Goal: Task Accomplishment & Management: Manage account settings

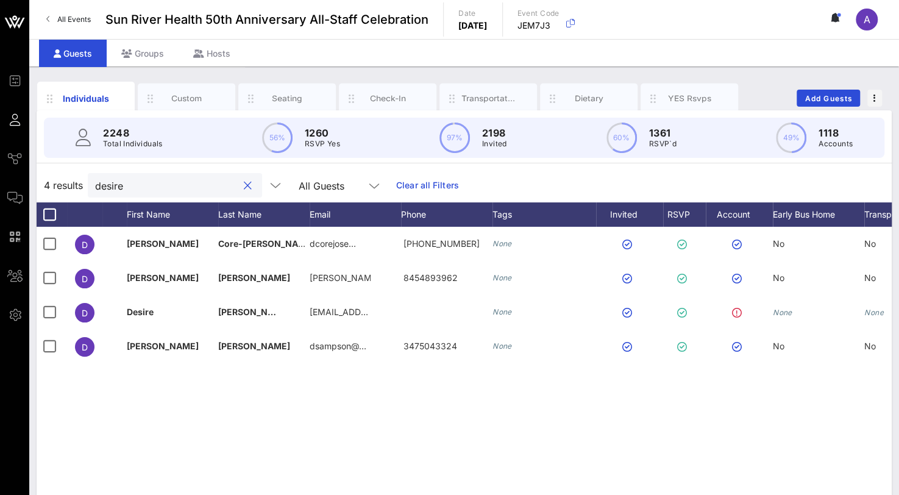
scroll to position [0, 94]
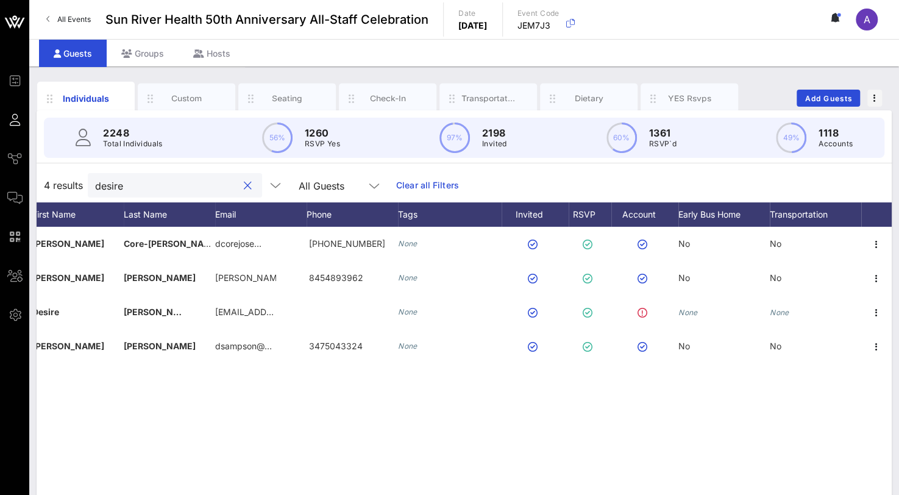
click at [34, 176] on div "Individuals Custom Seating Check-In Transportation Dietary YES Rsvps Add Guests…" at bounding box center [463, 335] width 869 height 538
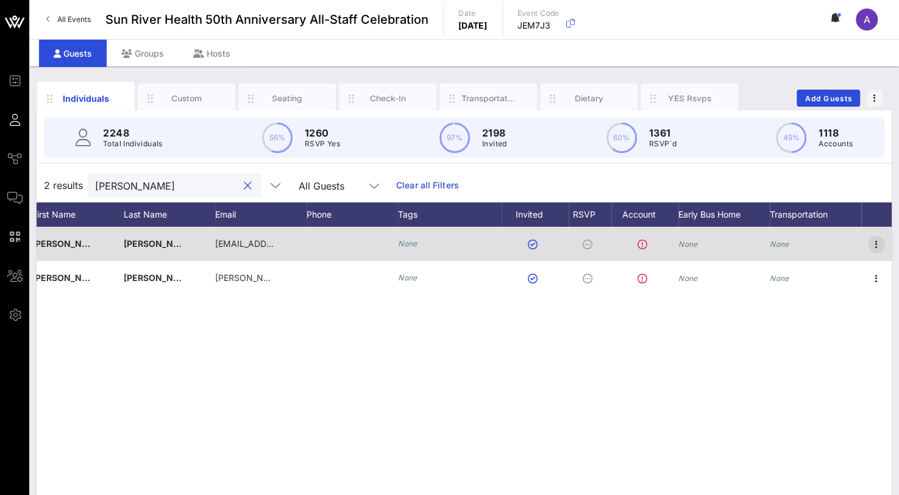
type input "[PERSON_NAME]"
click at [881, 246] on icon "button" at bounding box center [876, 244] width 15 height 15
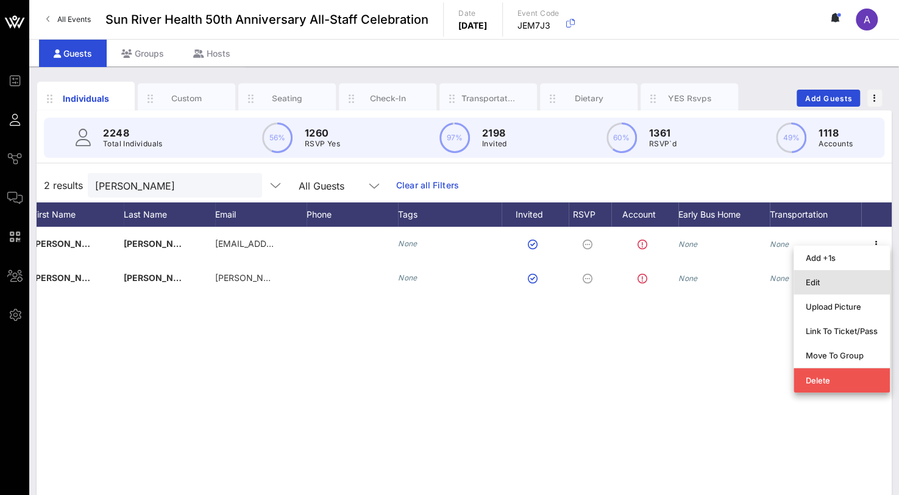
click at [799, 279] on div "Edit" at bounding box center [841, 282] width 96 height 24
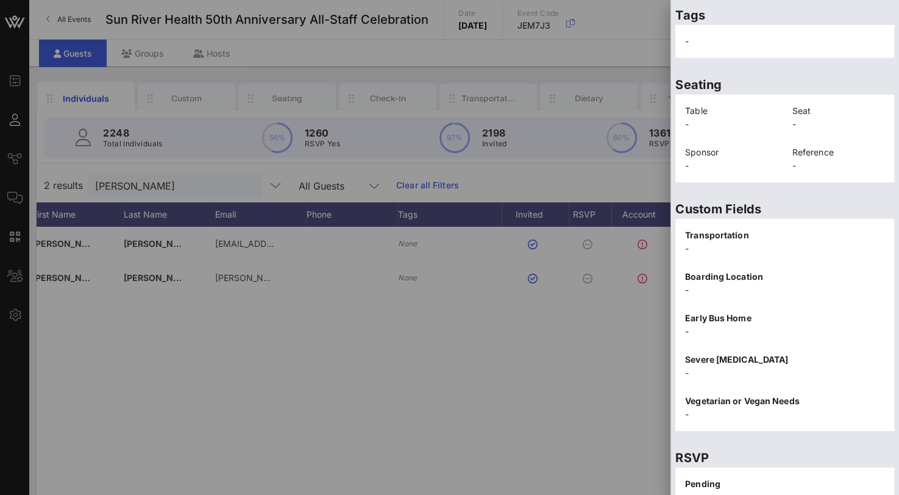
scroll to position [260, 0]
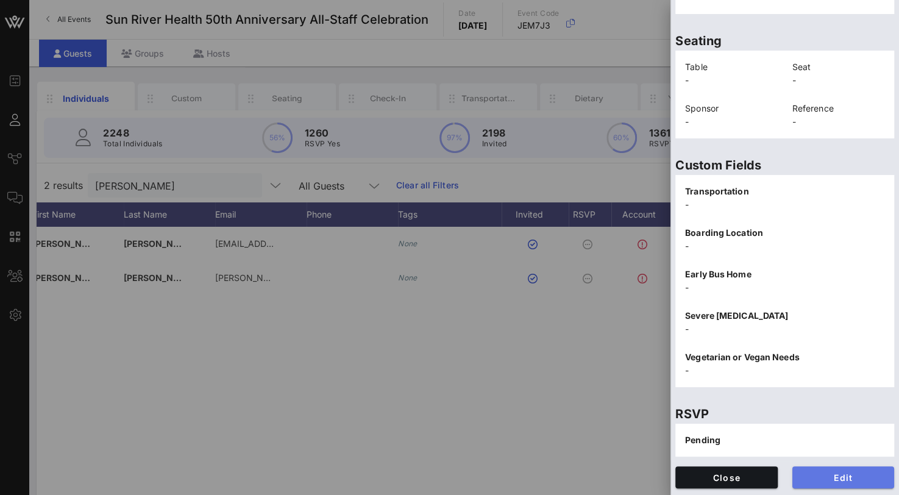
click at [829, 474] on span "Edit" at bounding box center [843, 477] width 83 height 10
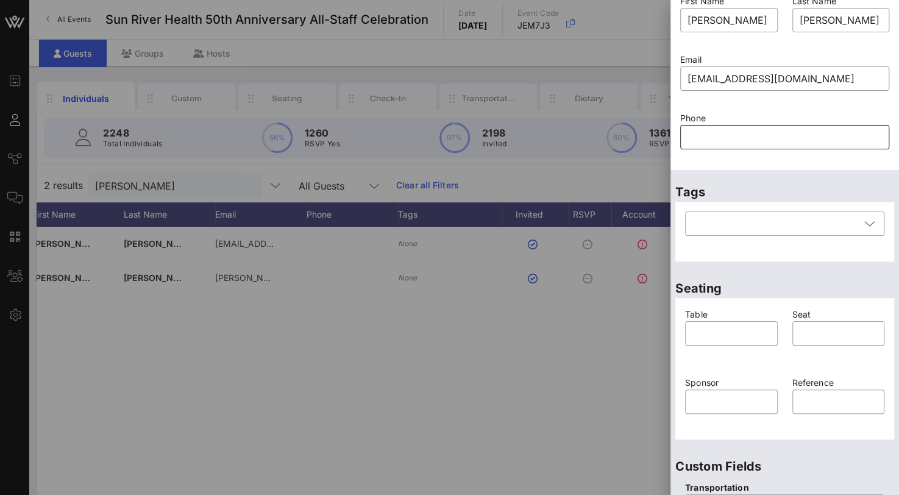
scroll to position [16, 0]
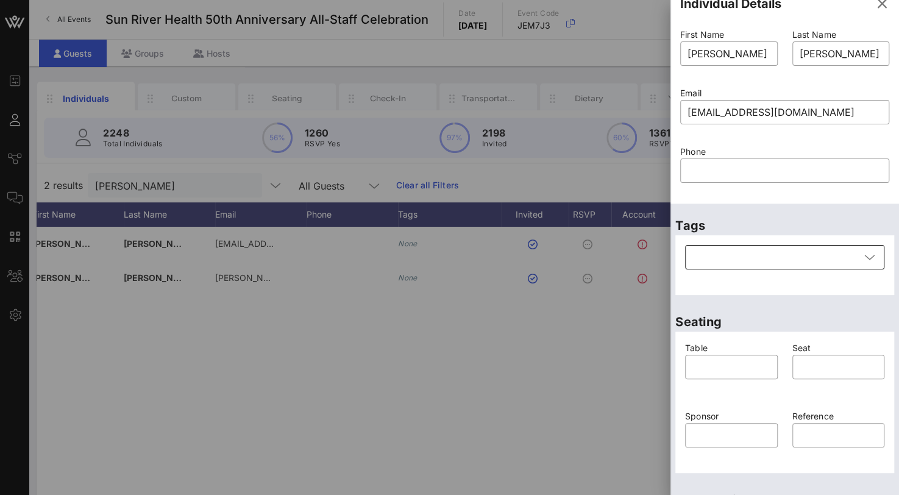
click at [740, 253] on div at bounding box center [776, 257] width 168 height 24
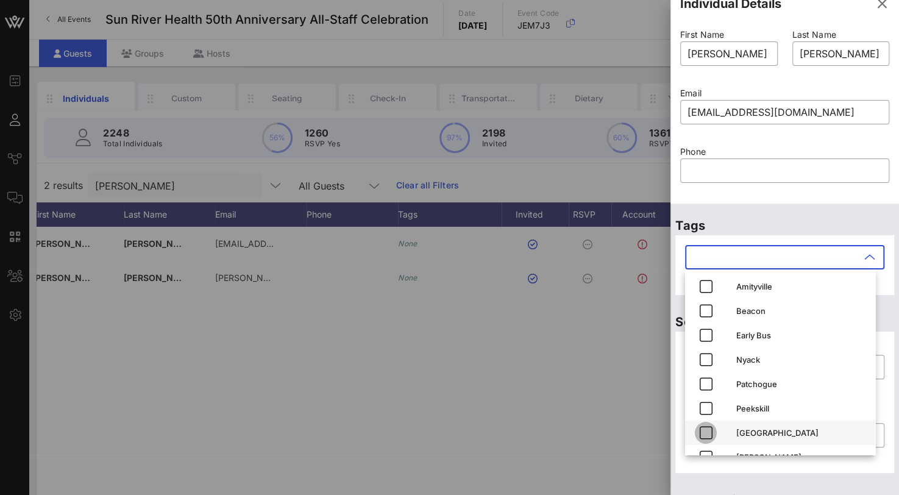
click at [702, 430] on icon "button" at bounding box center [705, 432] width 15 height 15
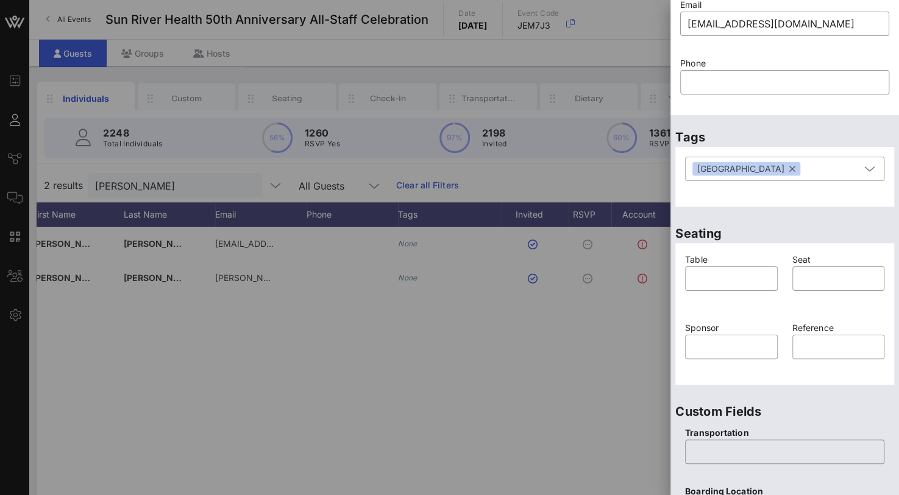
scroll to position [138, 0]
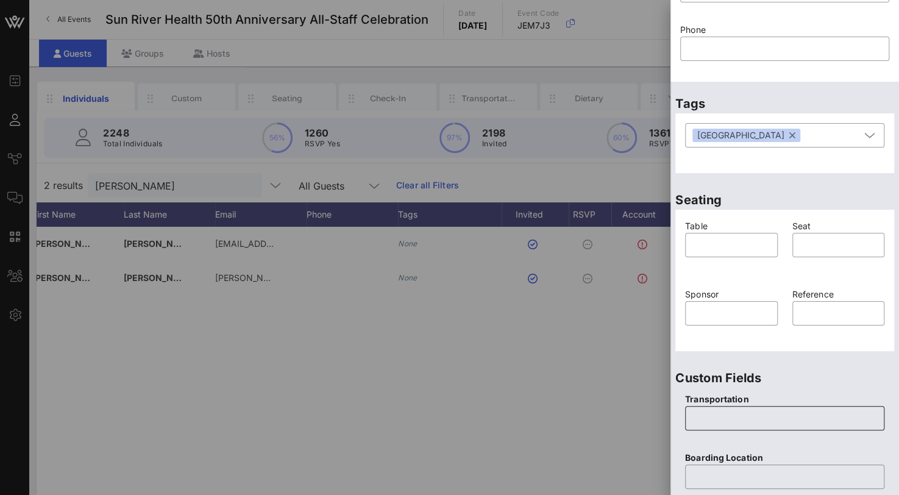
click at [724, 421] on input "text" at bounding box center [784, 417] width 185 height 19
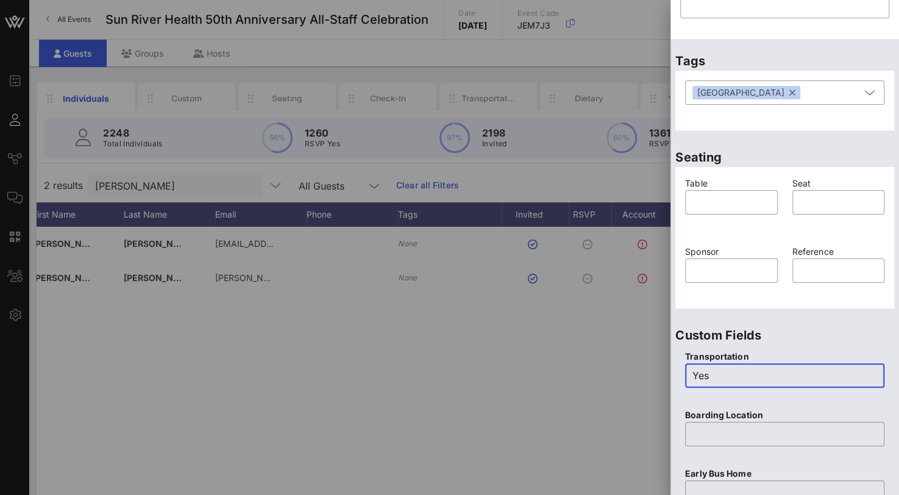
scroll to position [199, 0]
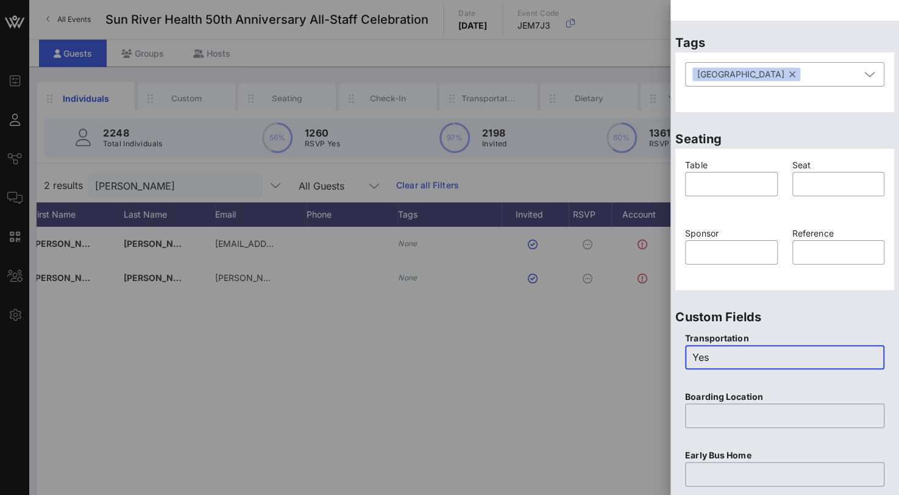
type input "Yes"
click at [704, 417] on input "text" at bounding box center [784, 415] width 185 height 19
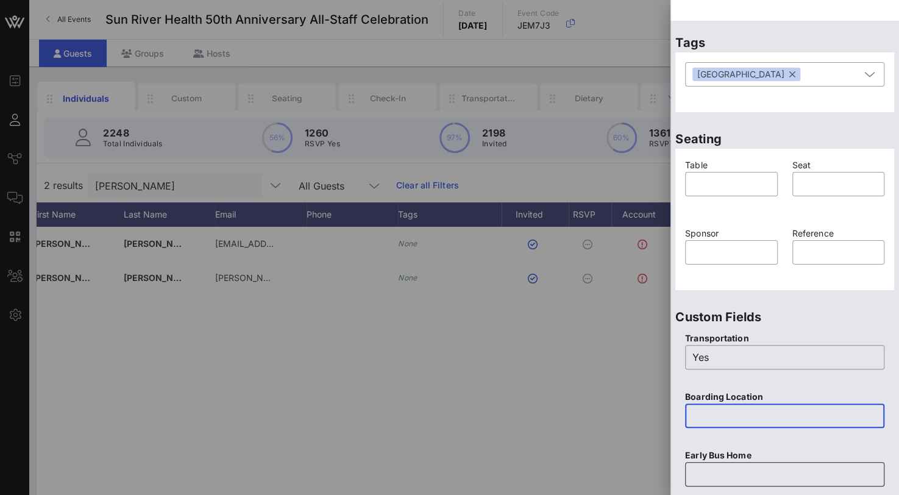
paste input "Sun River Health [GEOGRAPHIC_DATA] [STREET_ADDRESS][US_STATE][US_STATE]"
type input "Sun River Health [GEOGRAPHIC_DATA] [STREET_ADDRESS][US_STATE][US_STATE]"
click at [703, 474] on input "text" at bounding box center [784, 473] width 185 height 19
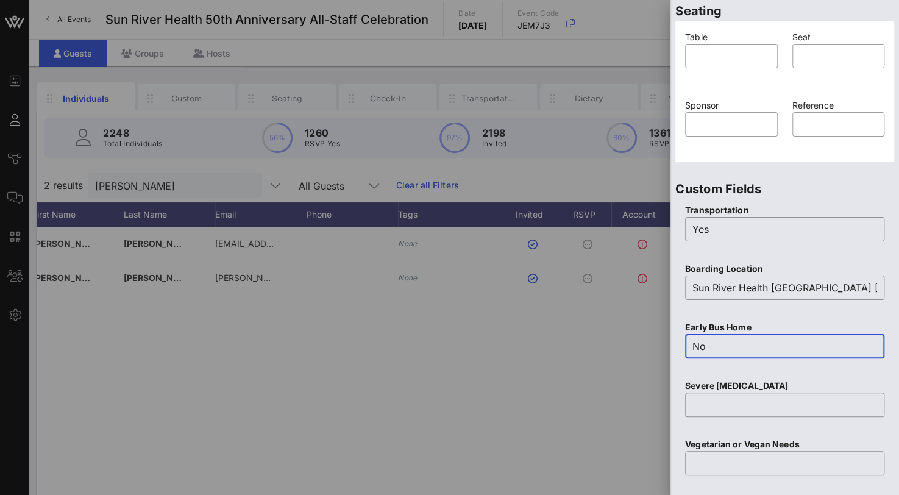
scroll to position [442, 0]
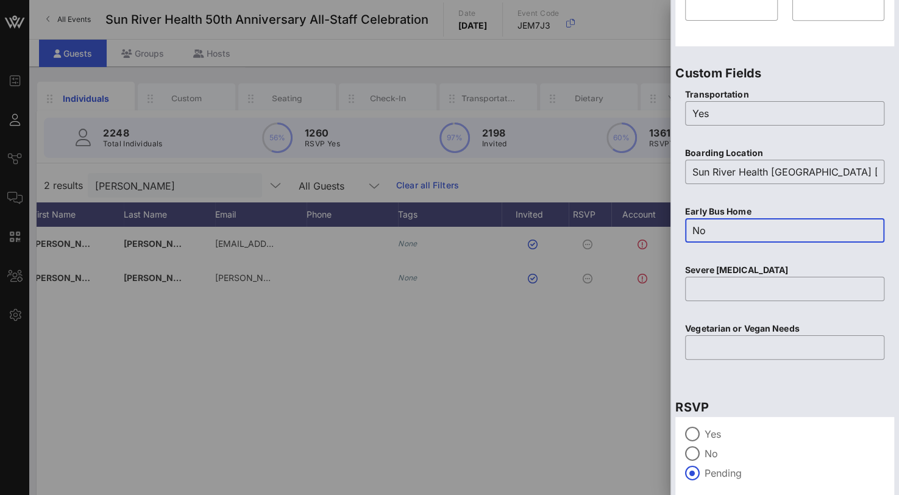
type input "No"
click at [703, 430] on div "Yes" at bounding box center [784, 433] width 199 height 15
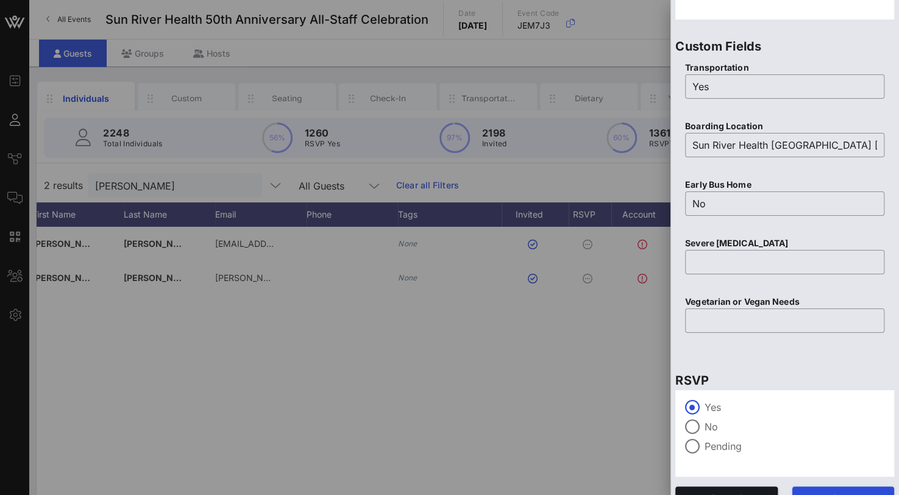
scroll to position [490, 0]
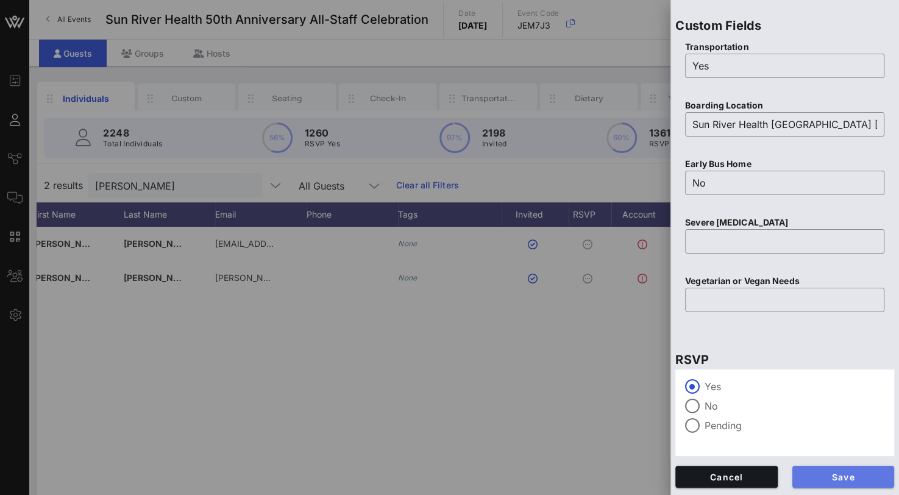
click at [826, 475] on span "Save" at bounding box center [843, 477] width 83 height 10
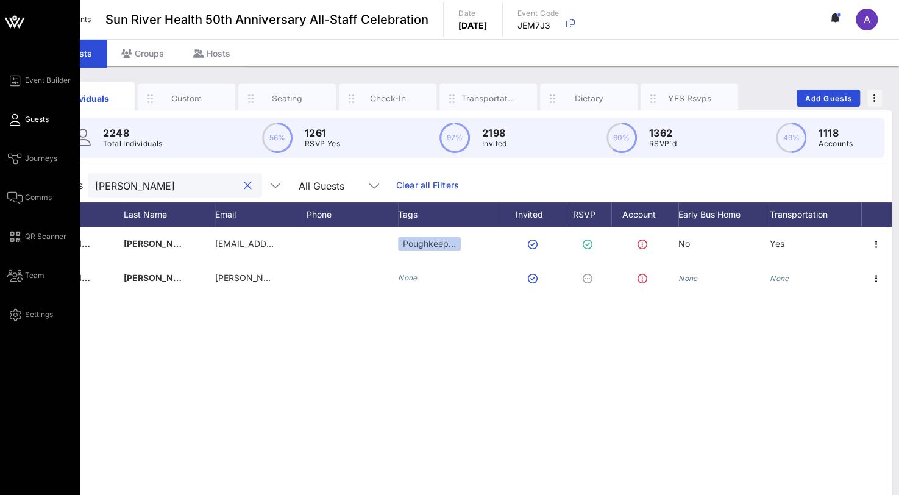
drag, startPoint x: 175, startPoint y: 185, endPoint x: 4, endPoint y: 175, distance: 171.4
click at [4, 175] on div "Event Builder Guests Journeys Comms QR Scanner Team Settings Sun River Health 5…" at bounding box center [449, 302] width 899 height 604
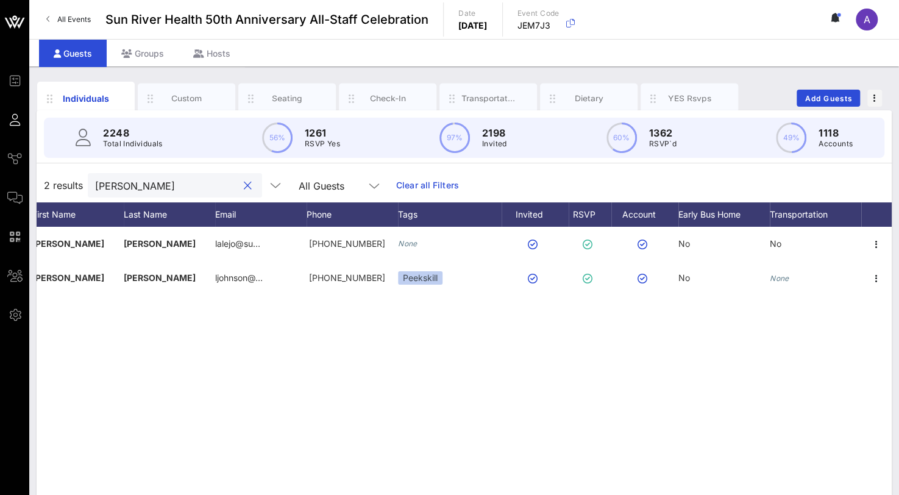
drag, startPoint x: 130, startPoint y: 187, endPoint x: 74, endPoint y: 182, distance: 56.3
click at [74, 182] on div "2 results [PERSON_NAME] All Guests Clear all Filters" at bounding box center [464, 185] width 855 height 34
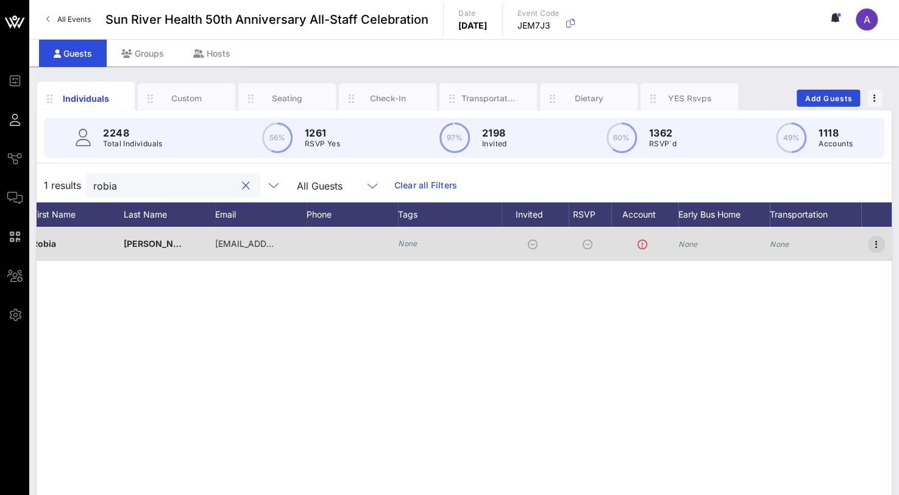
type input "robia"
click at [880, 241] on icon "button" at bounding box center [876, 244] width 15 height 15
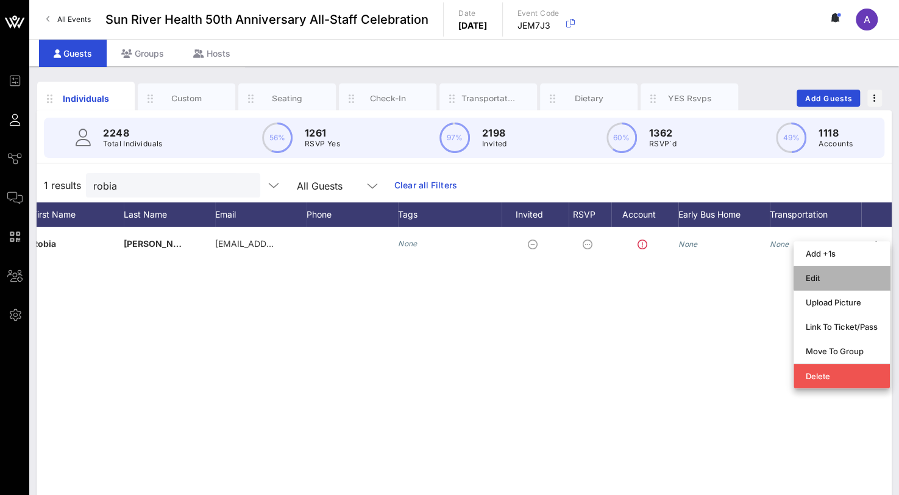
click at [827, 279] on div "Edit" at bounding box center [841, 278] width 72 height 10
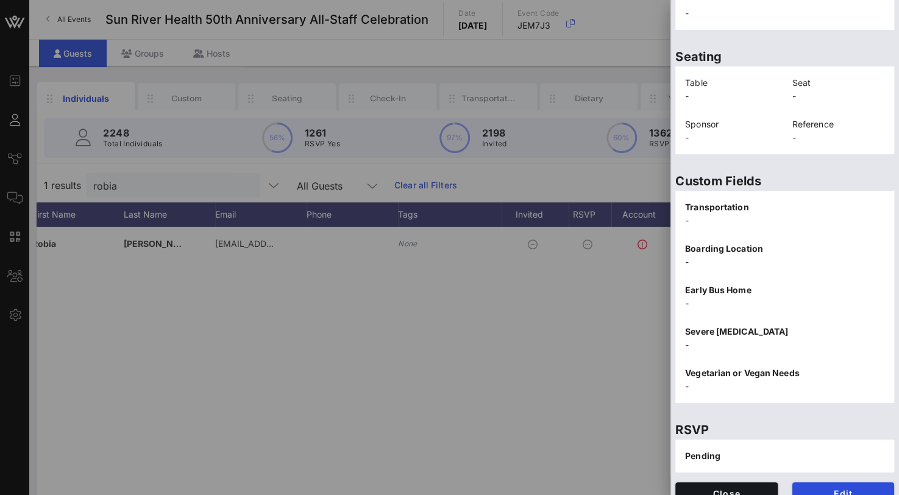
scroll to position [260, 0]
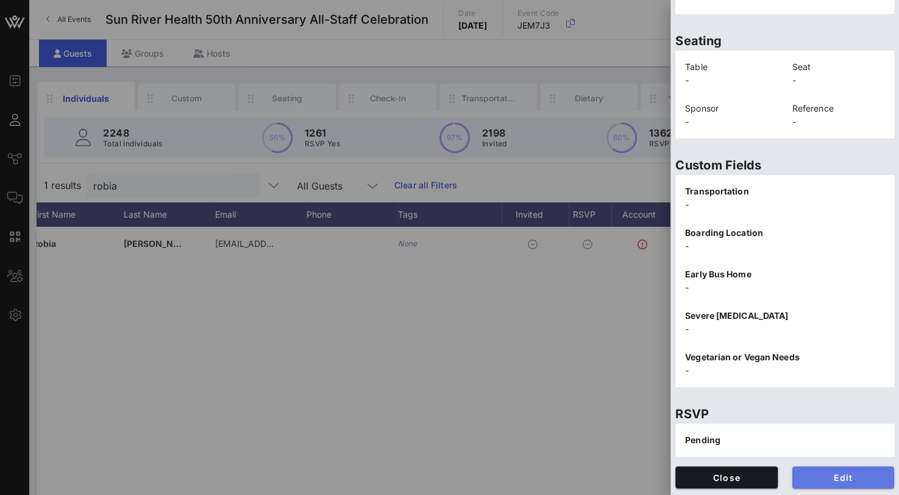
click at [827, 478] on span "Edit" at bounding box center [843, 477] width 83 height 10
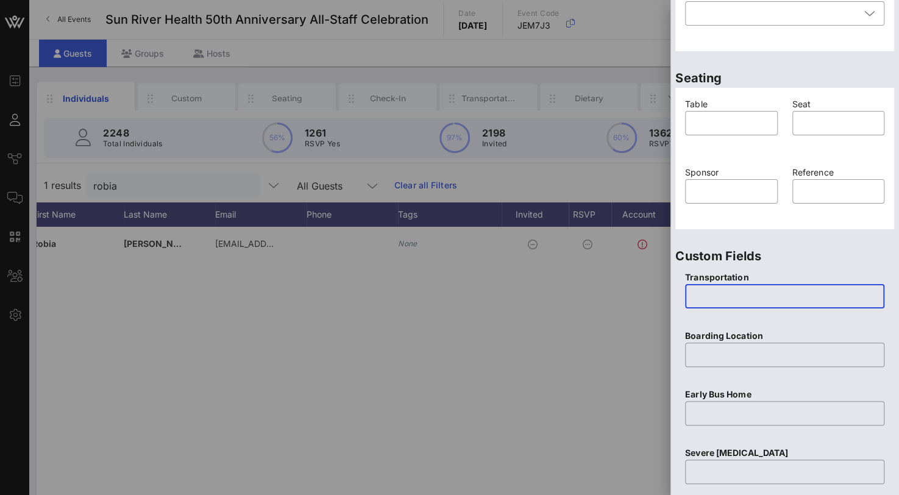
click at [716, 296] on input "text" at bounding box center [784, 295] width 185 height 19
type input "Yes"
click at [728, 356] on input "text" at bounding box center [784, 354] width 185 height 19
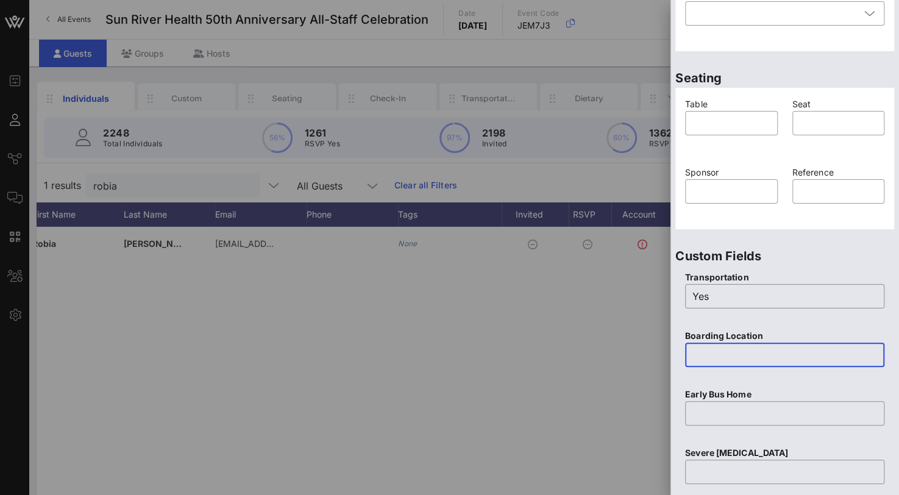
paste input "Sun River Health [PERSON_NAME] [STREET_ADDRESS]"
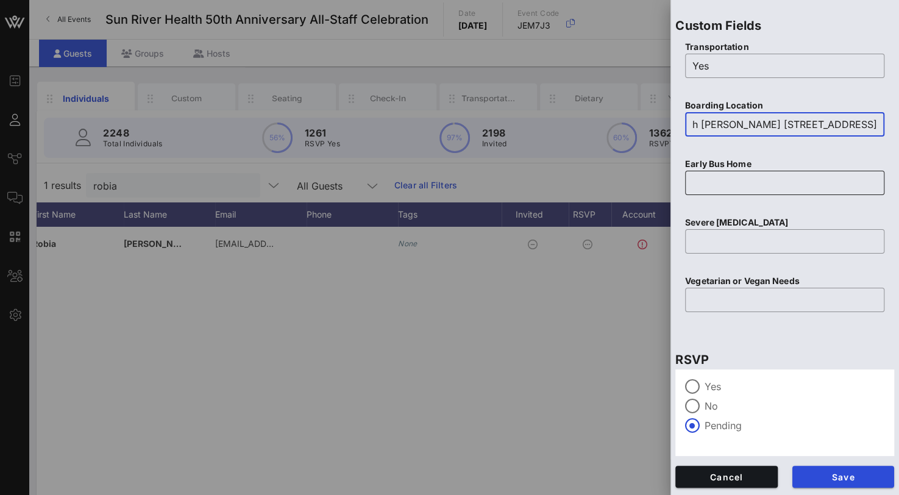
type input "Sun River Health [PERSON_NAME] [STREET_ADDRESS]"
click at [723, 182] on input "text" at bounding box center [784, 182] width 185 height 19
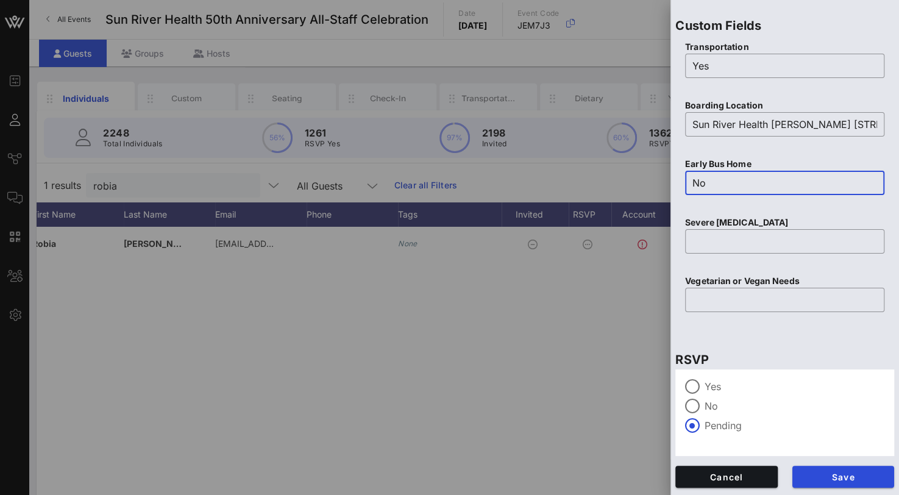
type input "No"
drag, startPoint x: 703, startPoint y: 378, endPoint x: 809, endPoint y: 447, distance: 126.4
click at [704, 378] on div "Yes No Pending" at bounding box center [784, 412] width 219 height 87
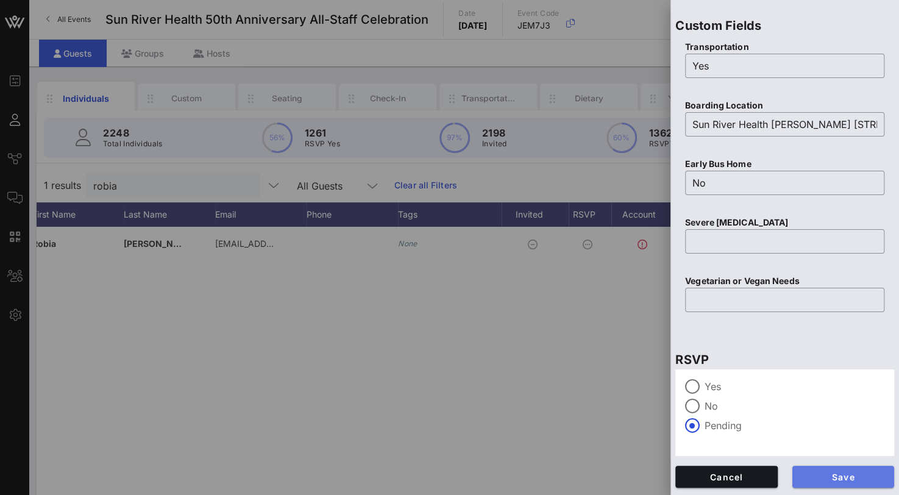
click at [851, 478] on span "Save" at bounding box center [843, 477] width 83 height 10
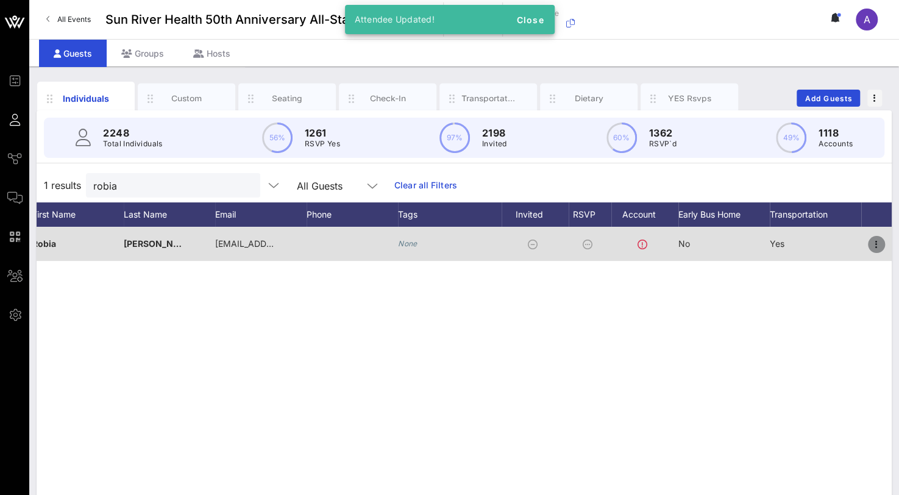
click at [874, 244] on icon "button" at bounding box center [876, 244] width 15 height 15
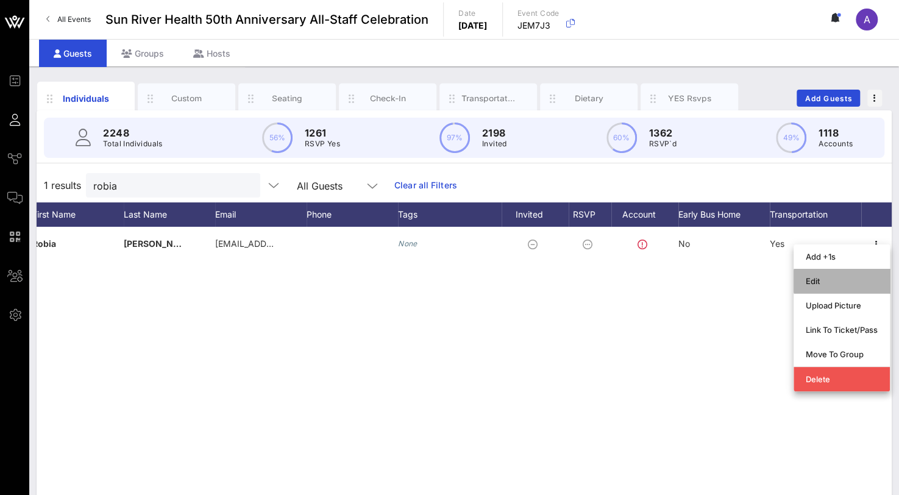
click at [810, 285] on div "Edit" at bounding box center [841, 281] width 72 height 10
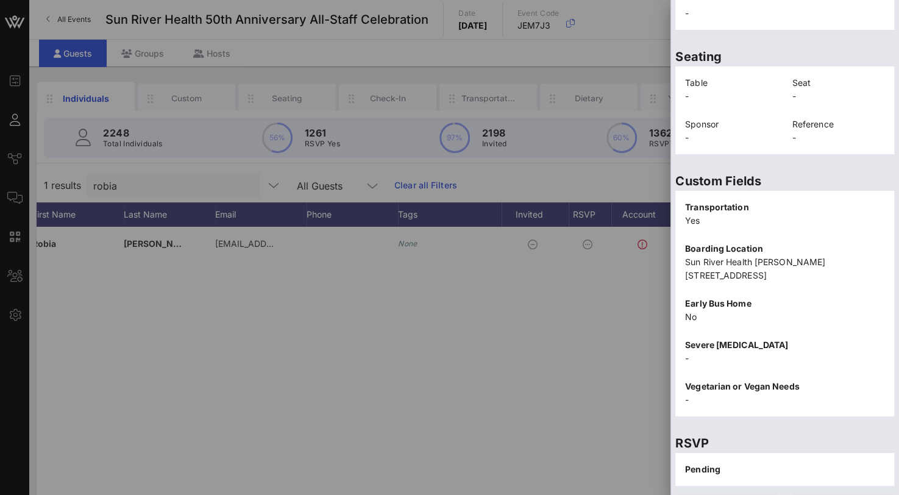
scroll to position [273, 0]
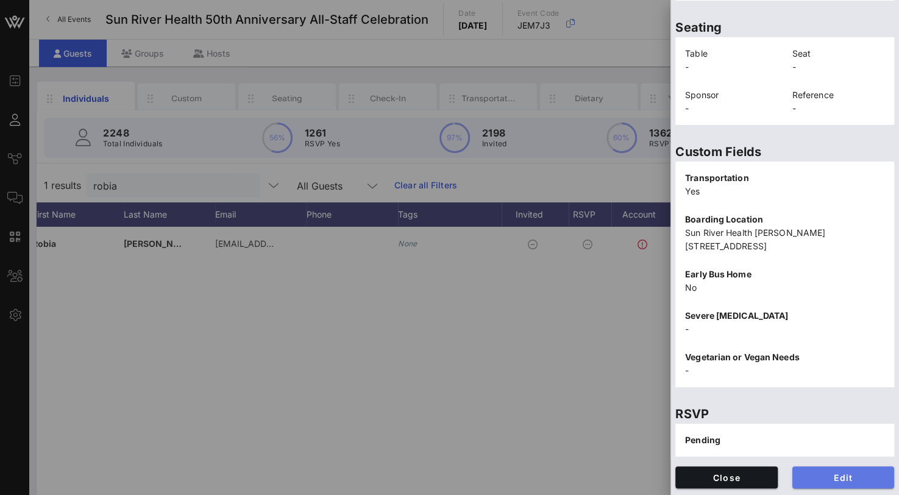
click at [821, 476] on span "Edit" at bounding box center [843, 477] width 83 height 10
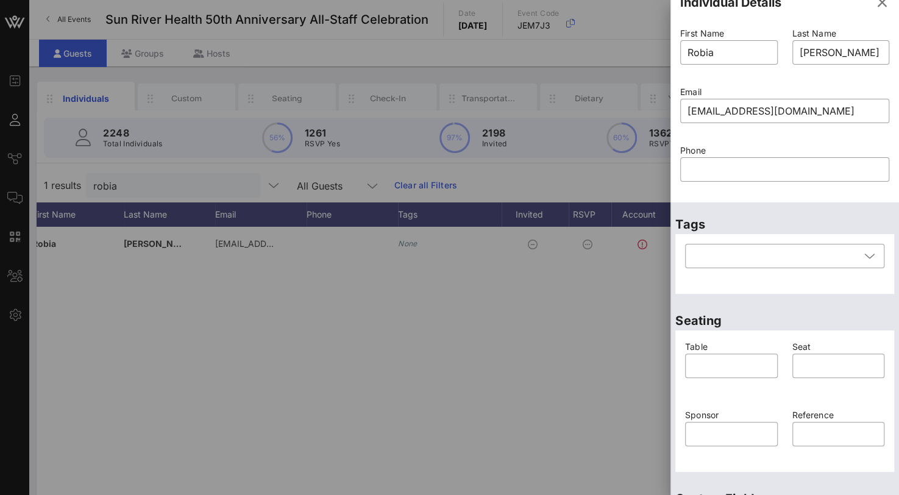
scroll to position [0, 0]
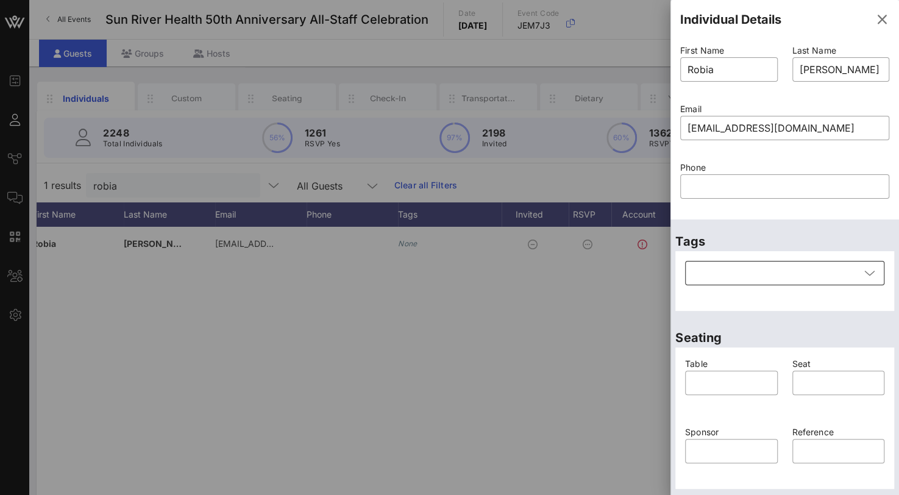
click at [824, 277] on div at bounding box center [776, 273] width 168 height 24
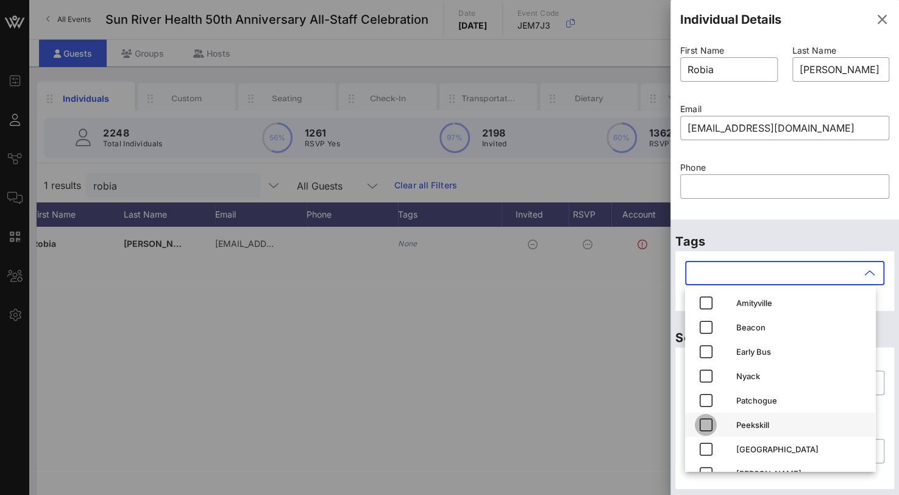
click at [705, 425] on icon "button" at bounding box center [705, 424] width 15 height 15
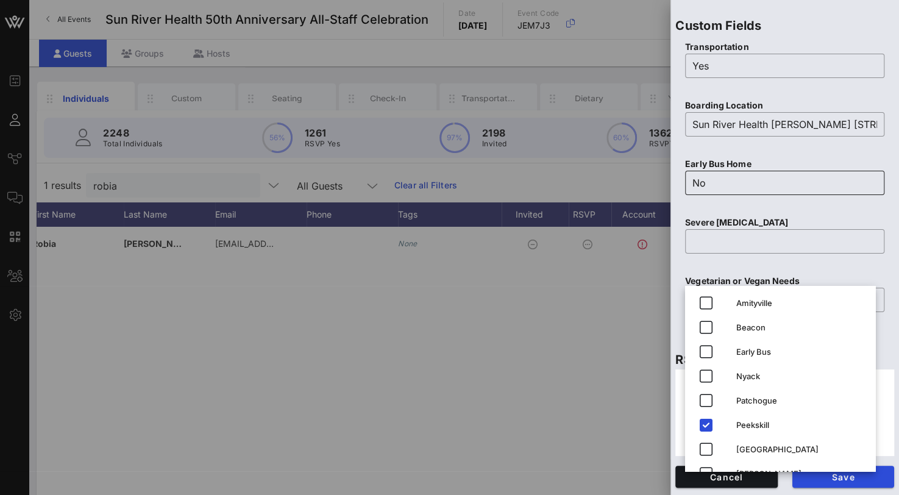
scroll to position [185, 0]
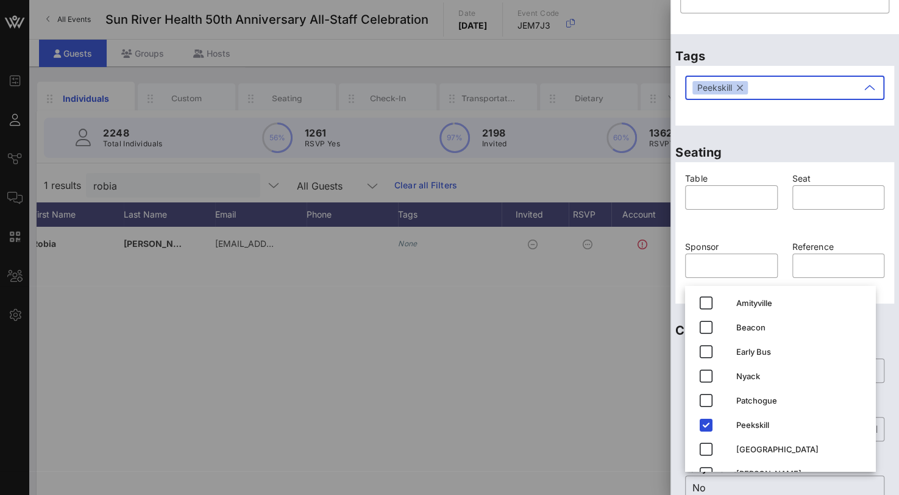
click at [860, 118] on div "​ Peekskill" at bounding box center [784, 95] width 214 height 55
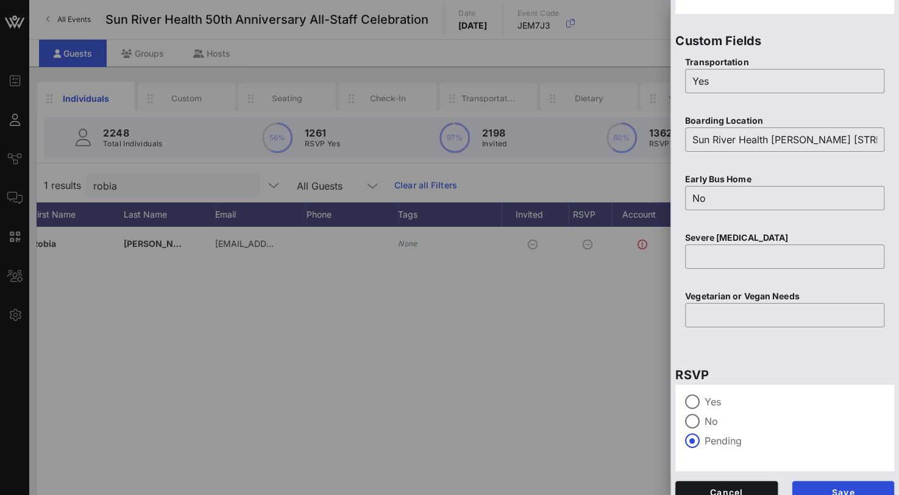
scroll to position [490, 0]
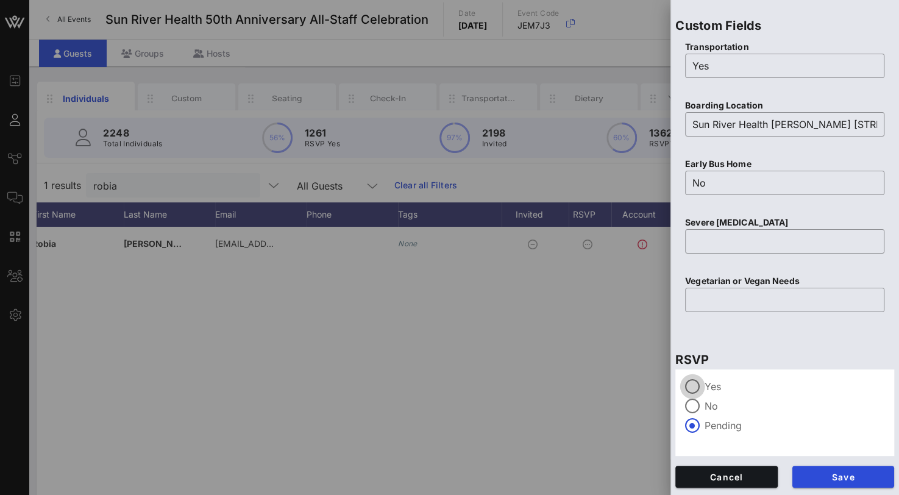
click at [690, 381] on div at bounding box center [692, 386] width 21 height 21
click at [831, 478] on span "Save" at bounding box center [843, 477] width 83 height 10
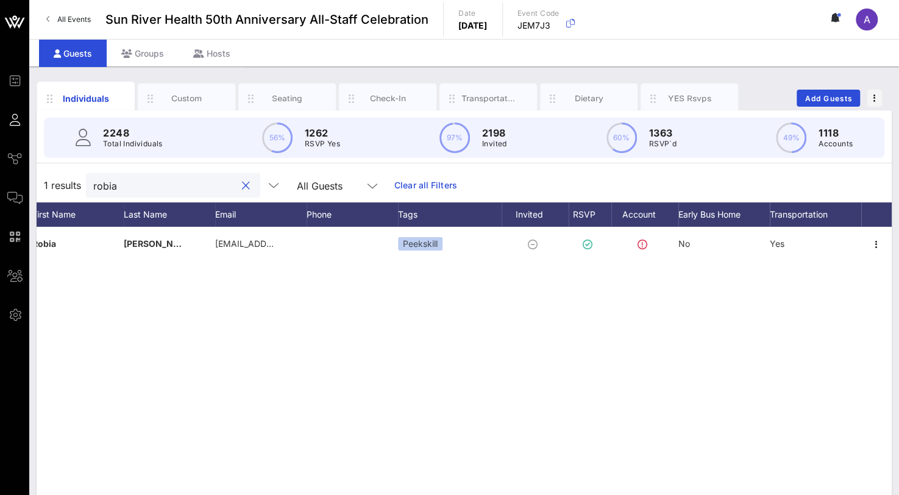
click at [45, 176] on div "1 results robia All Guests Clear all Filters" at bounding box center [464, 185] width 855 height 34
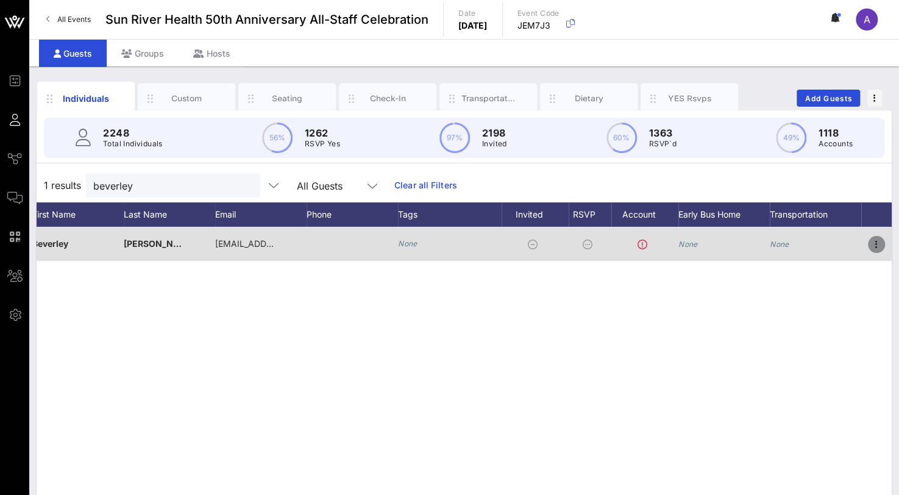
click at [880, 250] on icon "button" at bounding box center [876, 244] width 15 height 15
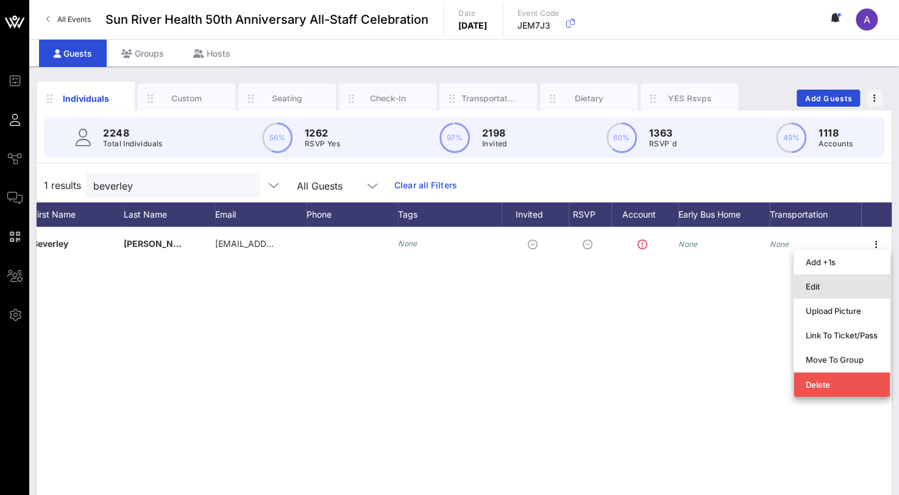
click at [818, 287] on div "Edit" at bounding box center [841, 286] width 72 height 10
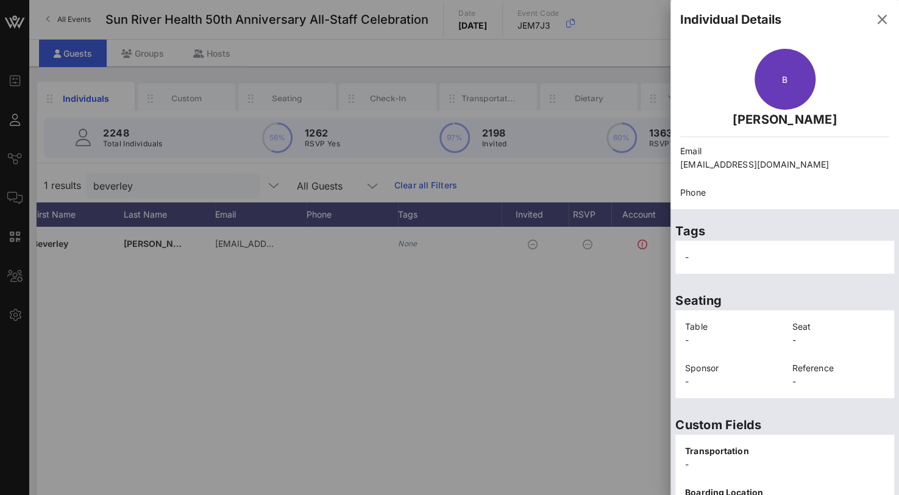
scroll to position [260, 0]
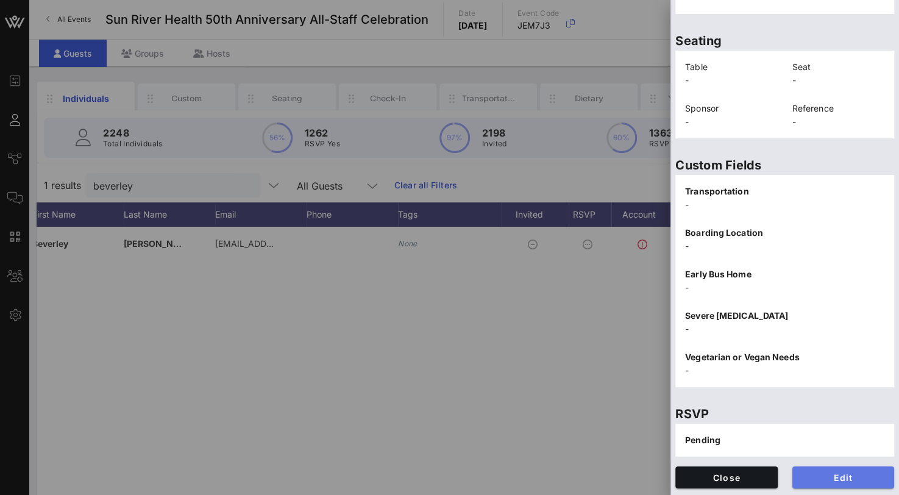
click at [854, 479] on span "Edit" at bounding box center [843, 477] width 83 height 10
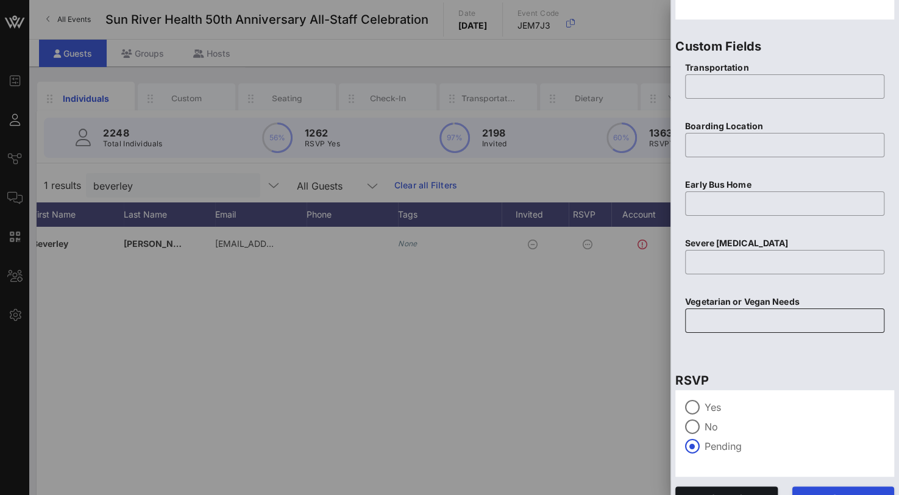
scroll to position [490, 0]
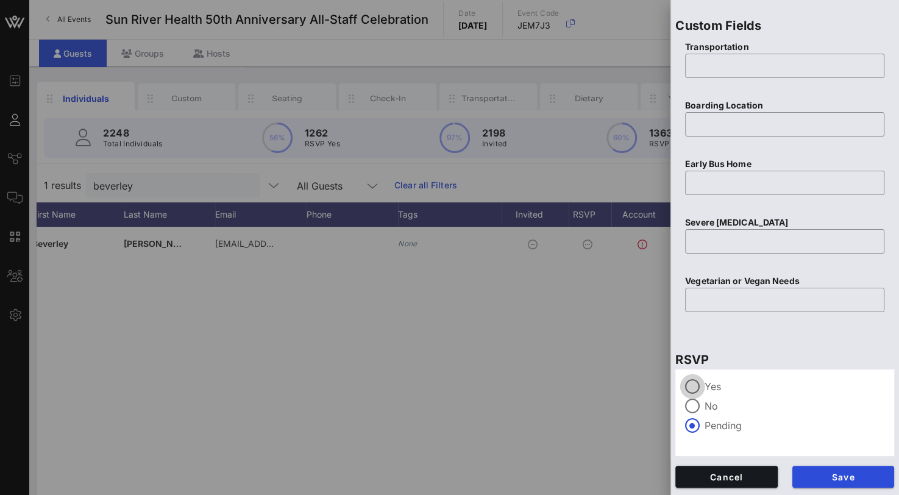
click at [693, 391] on div at bounding box center [692, 386] width 21 height 21
click at [833, 476] on span "Save" at bounding box center [843, 477] width 83 height 10
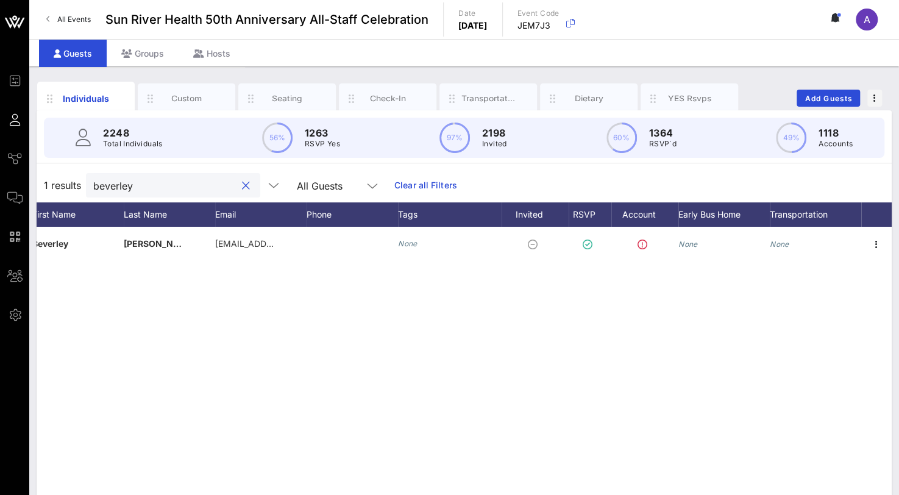
drag, startPoint x: 159, startPoint y: 180, endPoint x: 35, endPoint y: 172, distance: 124.5
click at [35, 172] on div "Individuals Custom Seating Check-In Transportation Dietary YES Rsvps Add Guests…" at bounding box center [463, 335] width 869 height 538
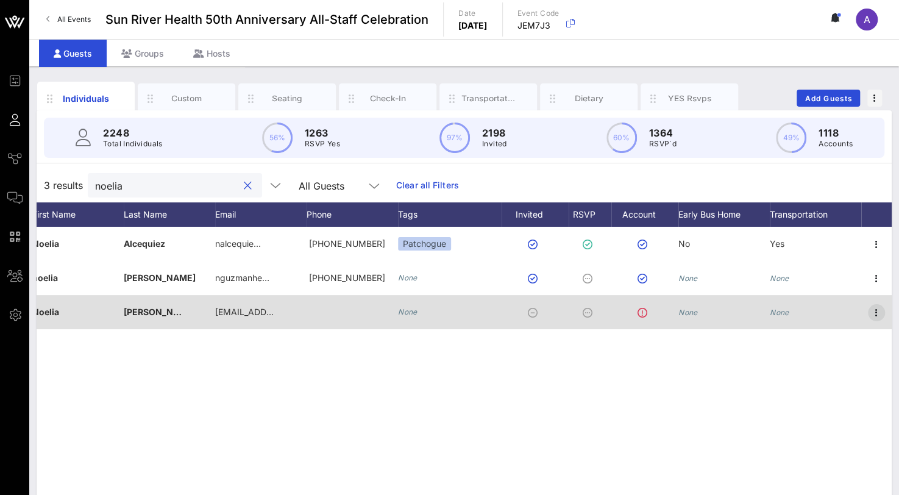
type input "noelia"
click at [872, 313] on icon "button" at bounding box center [876, 312] width 15 height 15
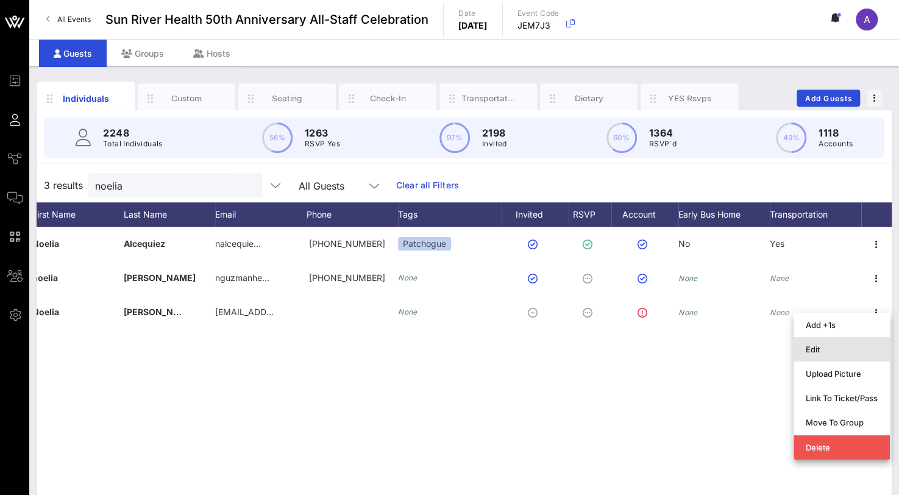
click at [819, 347] on div "Edit" at bounding box center [841, 349] width 72 height 10
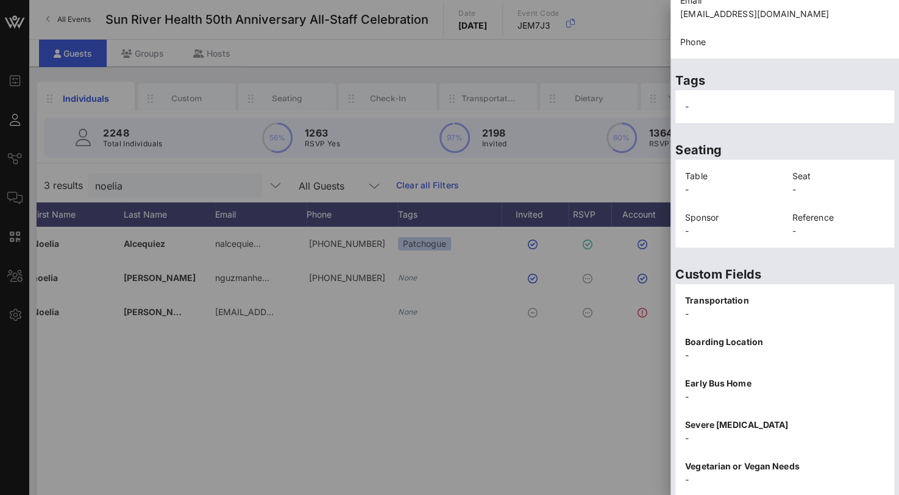
scroll to position [260, 0]
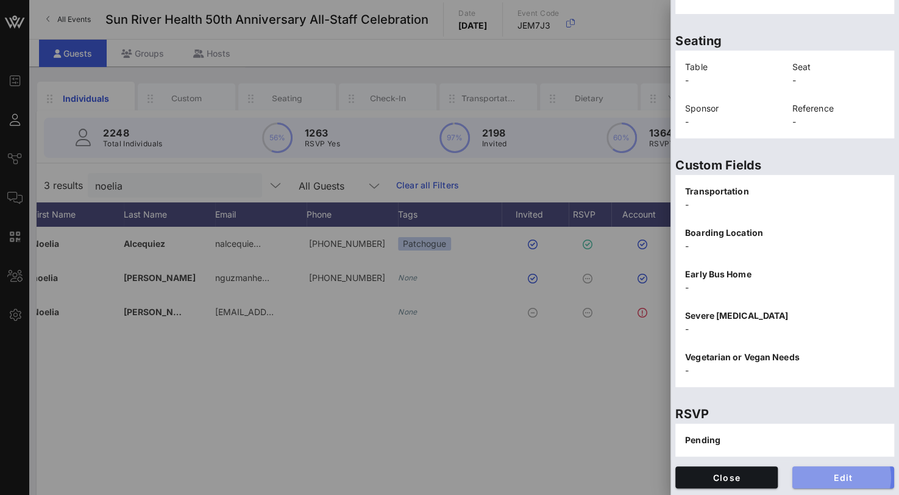
click at [832, 468] on button "Edit" at bounding box center [843, 477] width 102 height 22
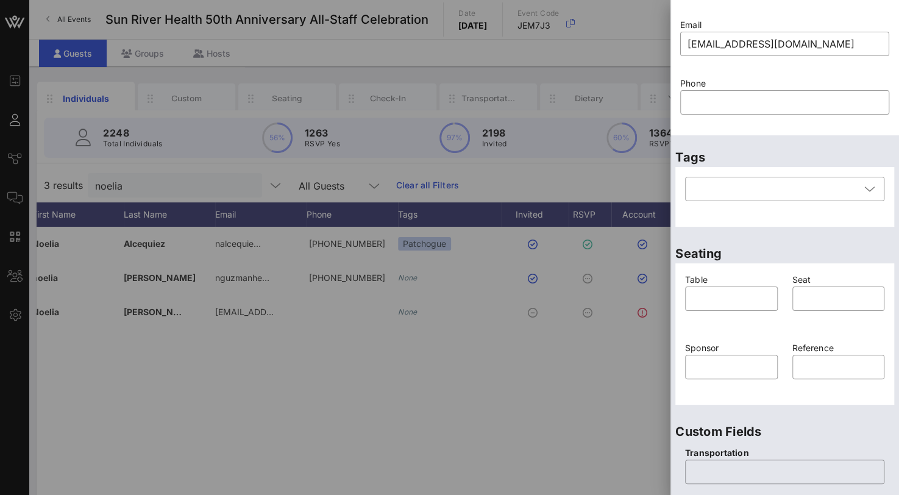
scroll to position [77, 0]
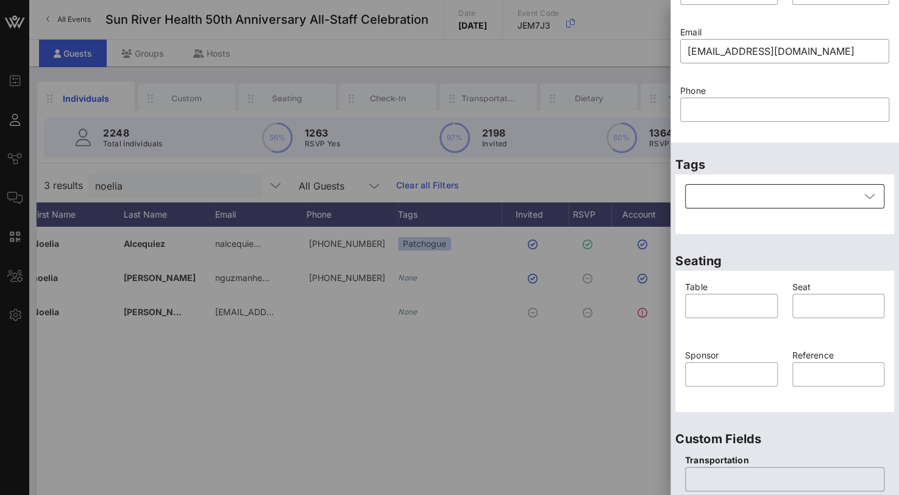
click at [718, 200] on div at bounding box center [776, 196] width 168 height 24
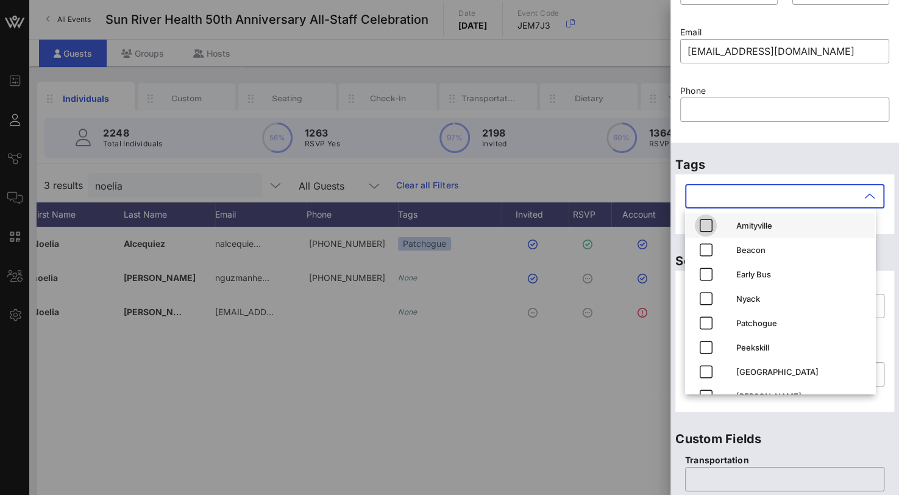
click at [702, 224] on icon "button" at bounding box center [705, 225] width 15 height 15
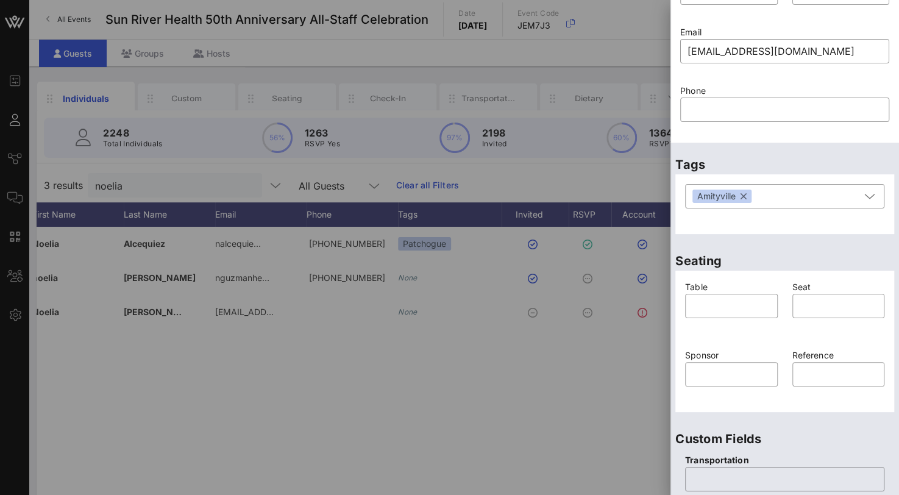
scroll to position [381, 0]
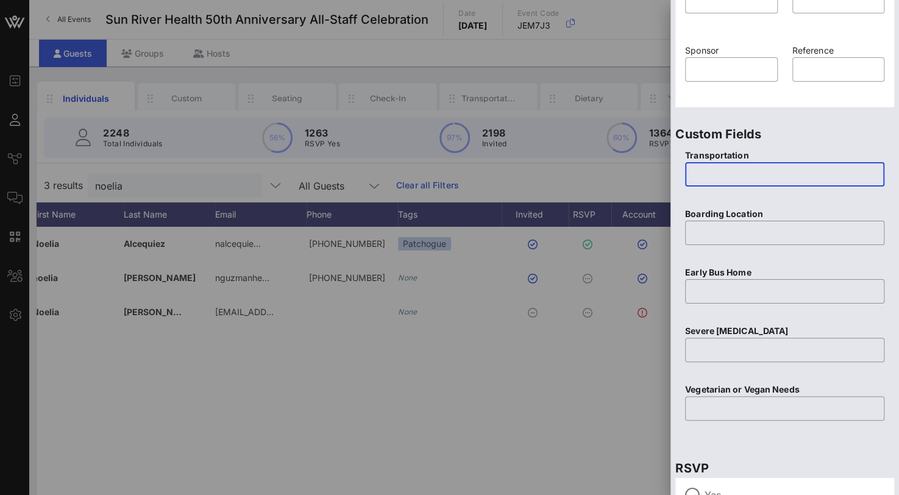
click at [699, 171] on input "text" at bounding box center [784, 173] width 185 height 19
type input "Yes"
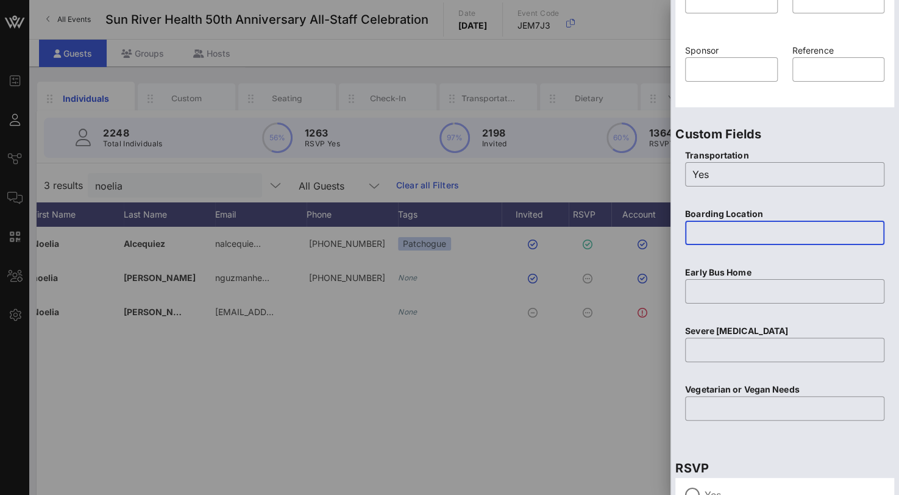
click at [715, 237] on input "text" at bounding box center [784, 232] width 185 height 19
paste input "Sun River Health [PERSON_NAME] Postal [STREET_ADDRESS]"
type input "Sun River Health [PERSON_NAME] Postal [STREET_ADDRESS]"
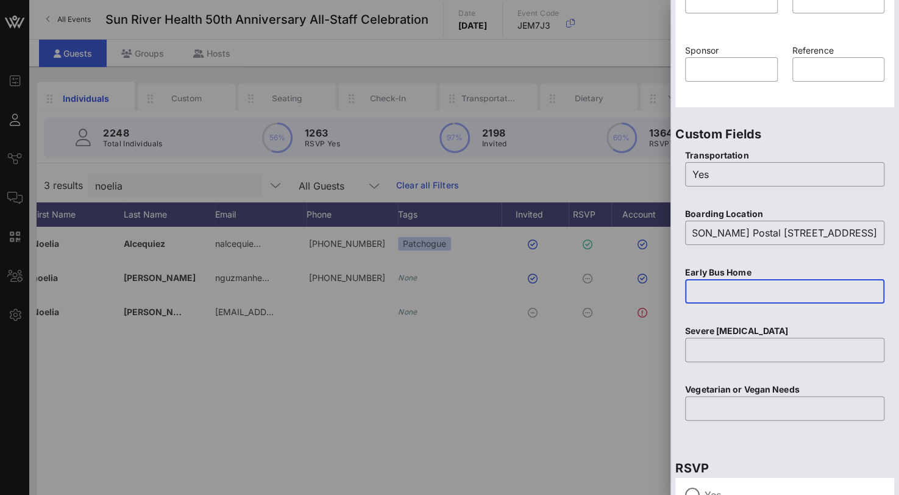
click at [712, 291] on input "text" at bounding box center [784, 290] width 185 height 19
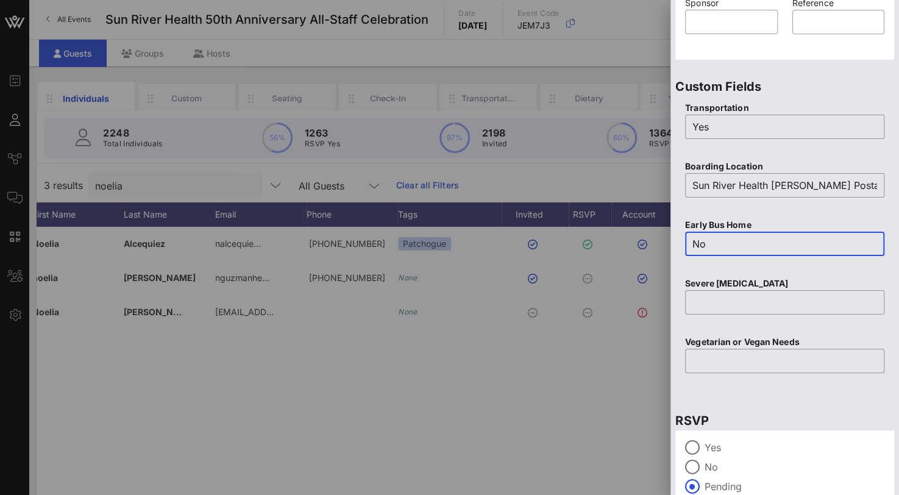
scroll to position [490, 0]
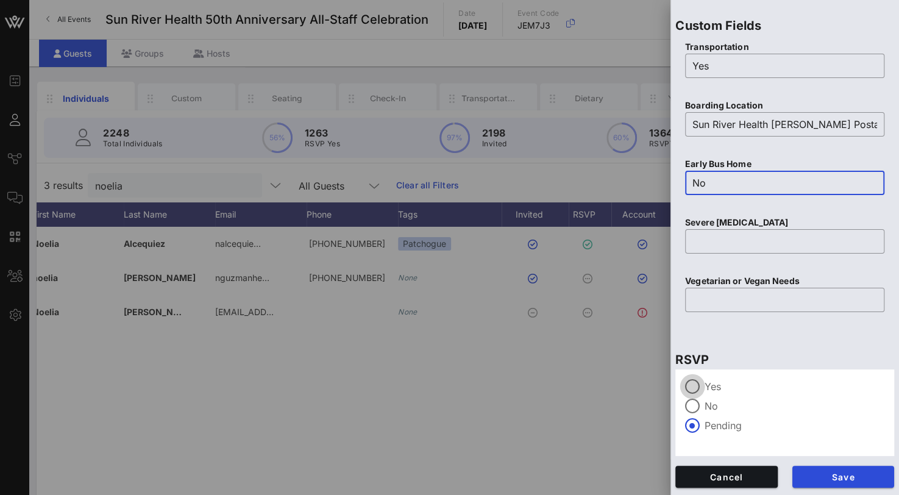
type input "No"
click at [698, 380] on div at bounding box center [692, 386] width 21 height 21
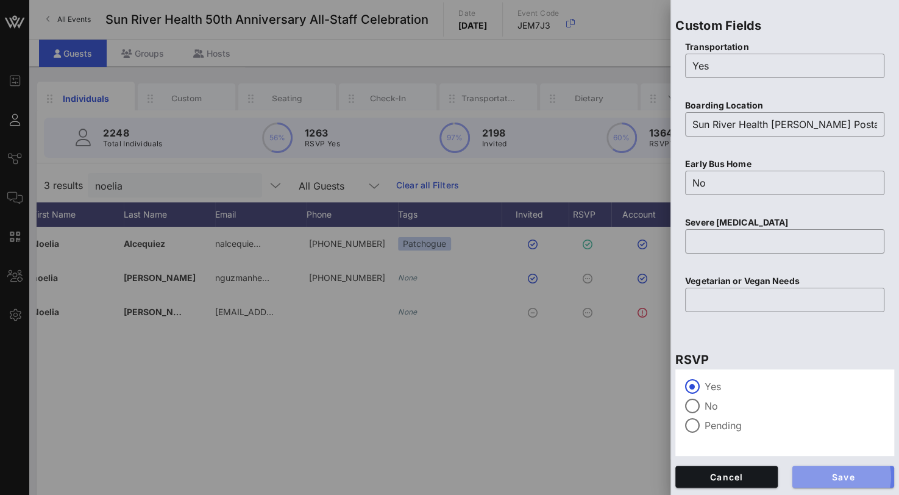
click at [819, 475] on span "Save" at bounding box center [843, 477] width 83 height 10
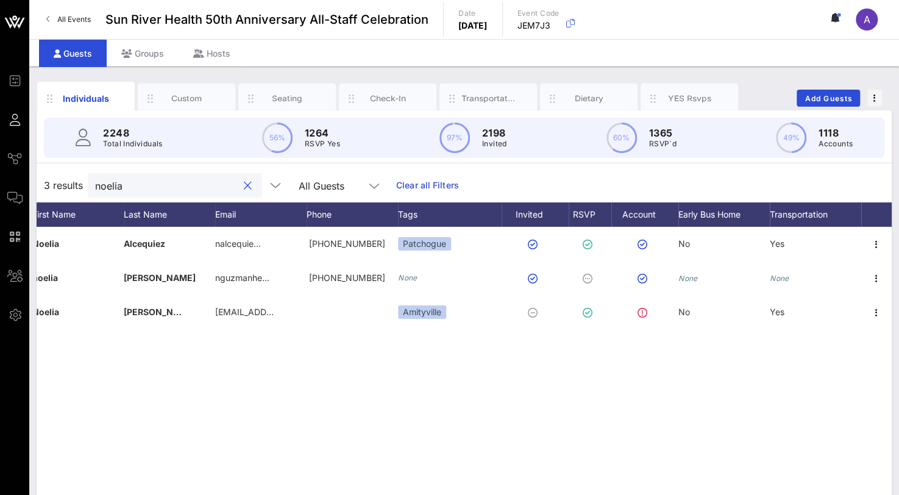
drag, startPoint x: 151, startPoint y: 178, endPoint x: 76, endPoint y: 171, distance: 75.3
click at [76, 171] on div "3 results [PERSON_NAME] All Guests Clear all Filters" at bounding box center [464, 185] width 855 height 34
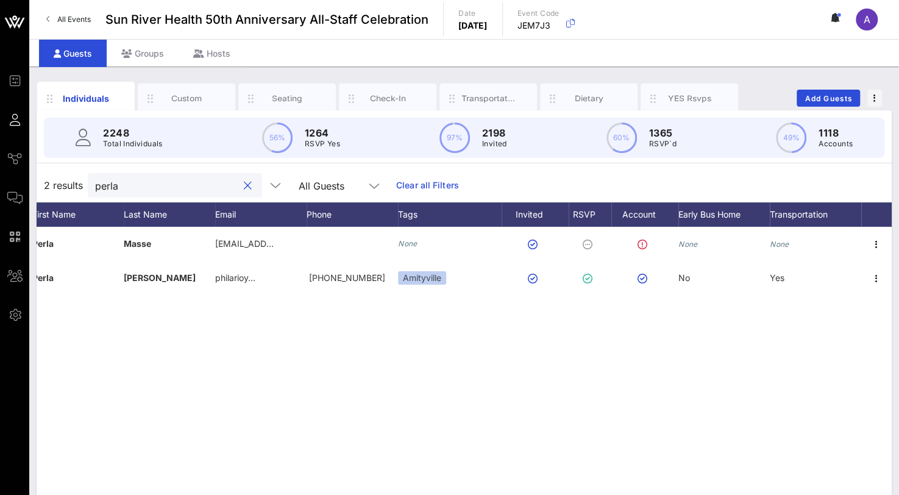
drag, startPoint x: 108, startPoint y: 186, endPoint x: 79, endPoint y: 183, distance: 28.7
click at [79, 183] on div "2 results perla All Guests Clear all Filters" at bounding box center [464, 185] width 855 height 34
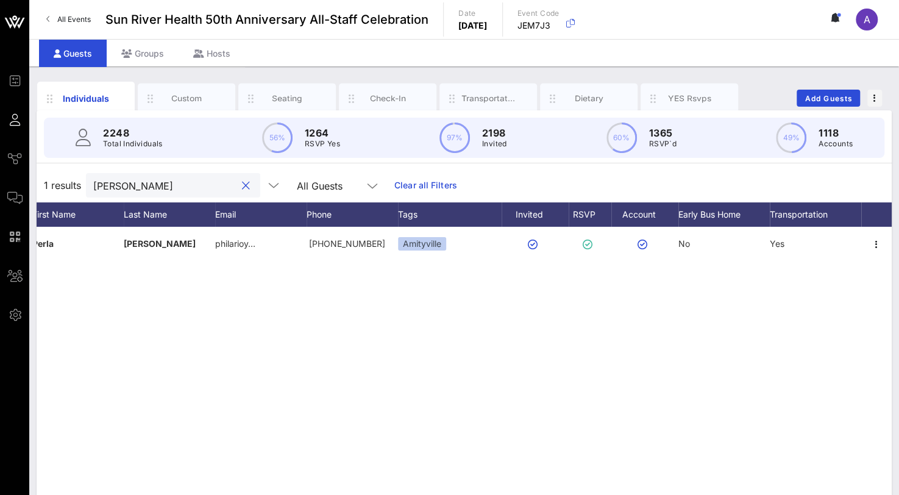
click at [373, 411] on div "P [PERSON_NAME][GEOGRAPHIC_DATA] philarioy… [PHONE_NUMBER] Amityville No Yes" at bounding box center [464, 410] width 855 height 366
drag, startPoint x: 110, startPoint y: 185, endPoint x: 48, endPoint y: 175, distance: 62.8
click at [48, 175] on div "1 results [PERSON_NAME] All Guests Clear all Filters" at bounding box center [464, 185] width 855 height 34
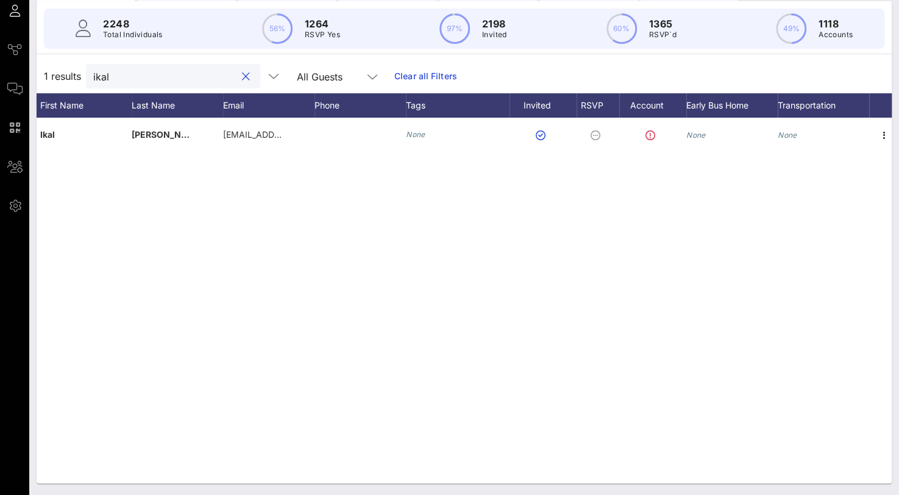
scroll to position [0, 94]
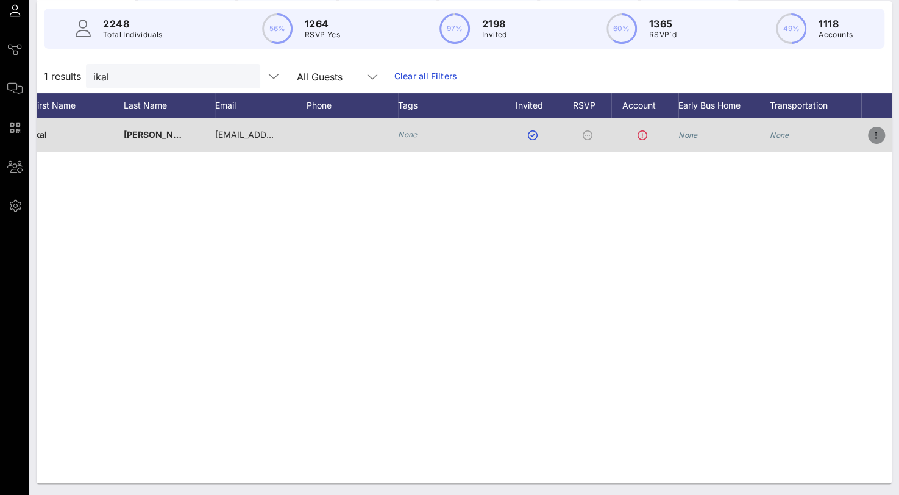
click at [881, 131] on icon "button" at bounding box center [876, 135] width 15 height 15
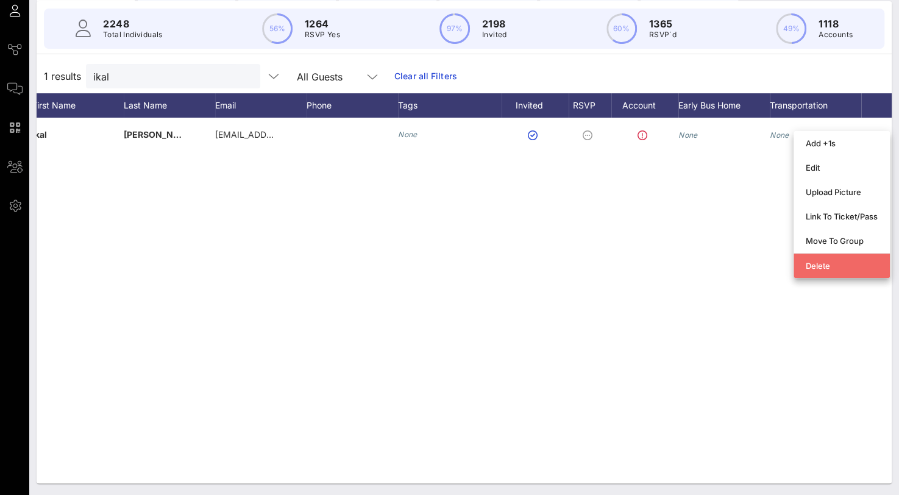
click at [824, 267] on div "Delete" at bounding box center [841, 266] width 72 height 10
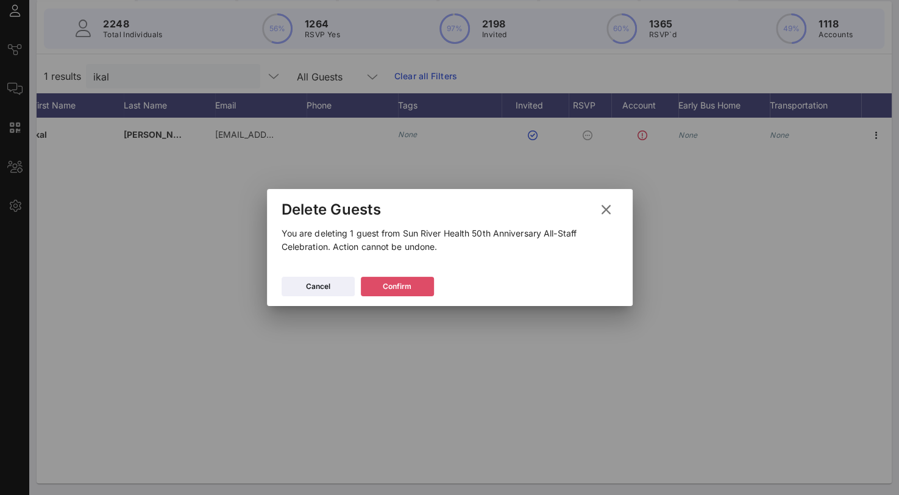
click at [388, 285] on div "Confirm" at bounding box center [397, 286] width 29 height 12
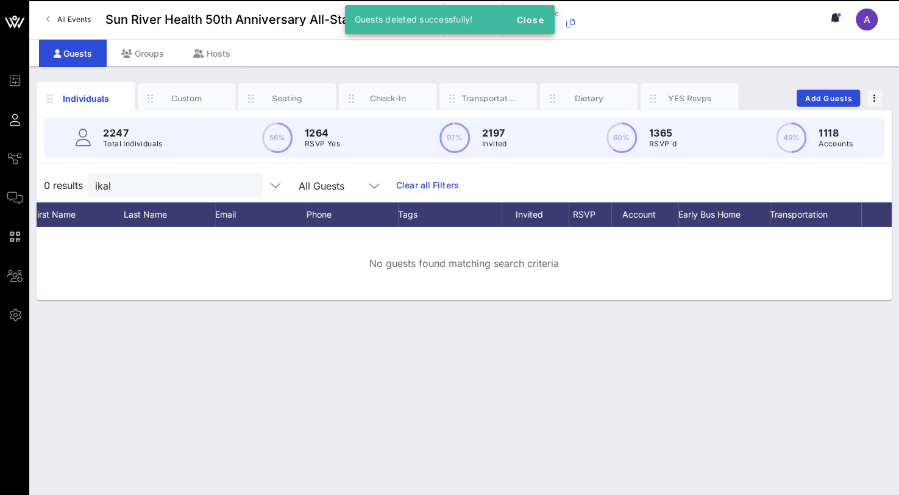
scroll to position [0, 0]
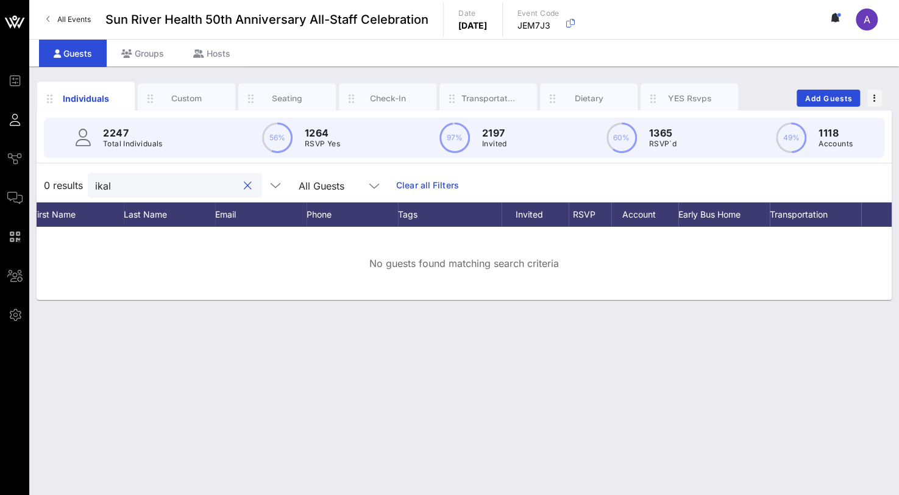
click at [62, 189] on div "0 results ikal All Guests Clear all Filters" at bounding box center [464, 185] width 855 height 34
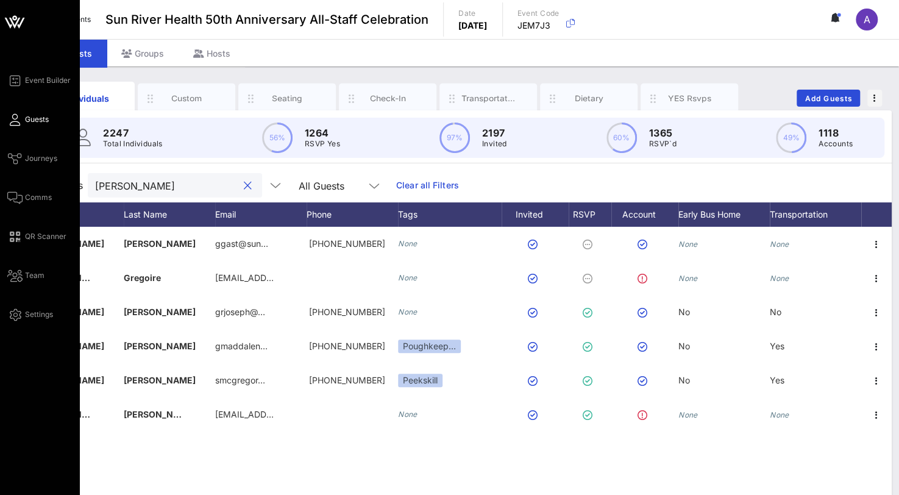
drag, startPoint x: 121, startPoint y: 187, endPoint x: 25, endPoint y: 184, distance: 96.3
click at [25, 184] on div "Event Builder Guests Journeys Comms QR Scanner Team Settings Sun River Health 5…" at bounding box center [449, 302] width 899 height 604
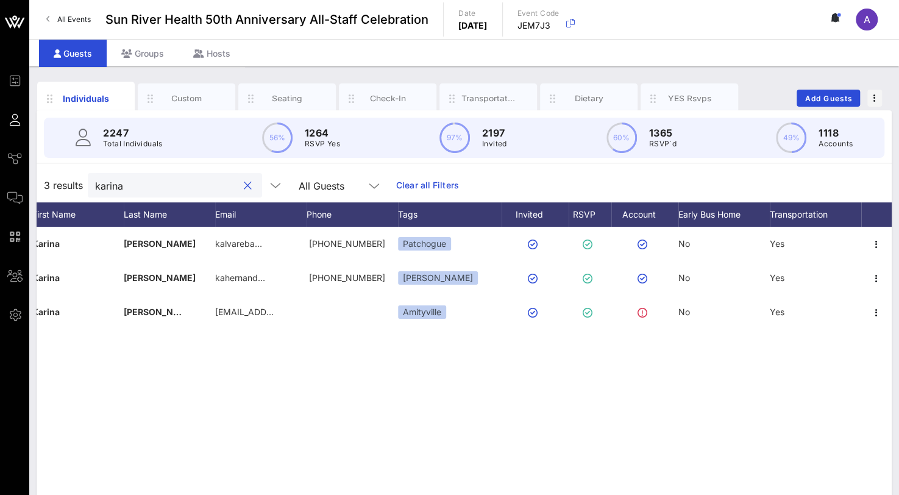
drag, startPoint x: 133, startPoint y: 185, endPoint x: 53, endPoint y: 185, distance: 80.4
click at [53, 185] on div "3 results [PERSON_NAME] All Guests Clear all Filters" at bounding box center [464, 185] width 855 height 34
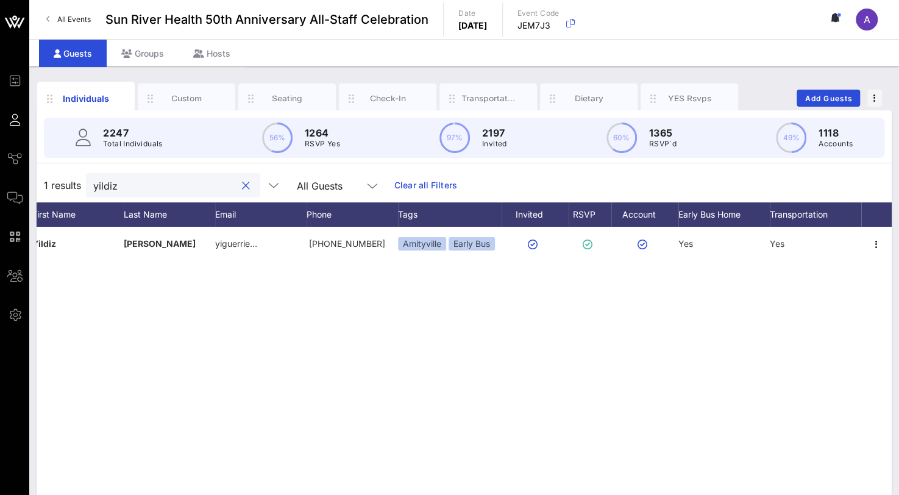
type input "yildiz"
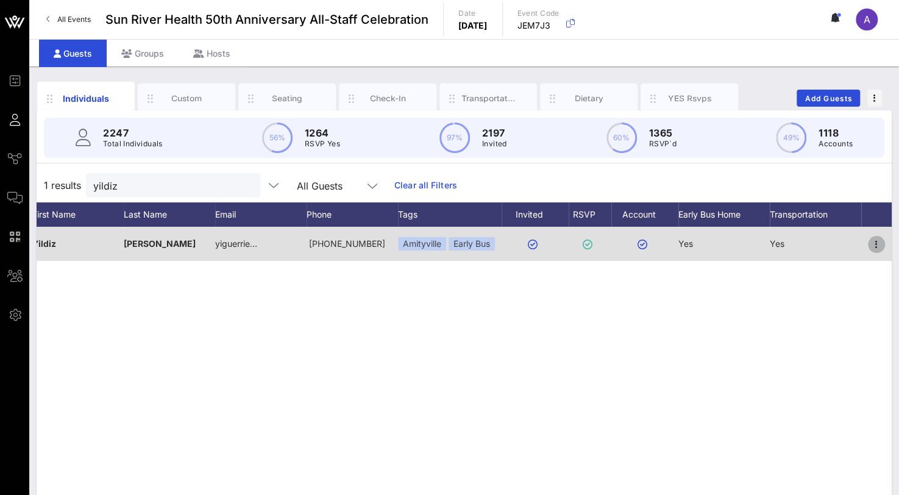
click at [876, 239] on icon "button" at bounding box center [876, 244] width 15 height 15
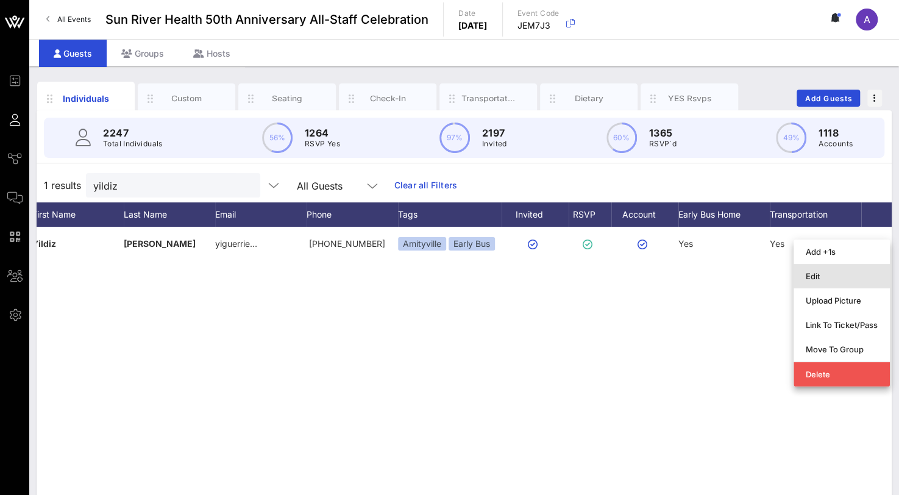
click at [815, 274] on div "Edit" at bounding box center [841, 276] width 72 height 10
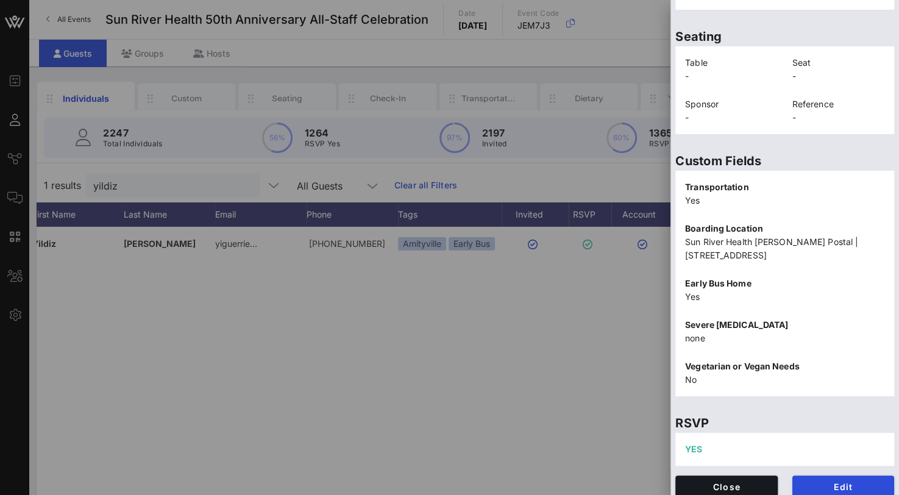
scroll to position [286, 0]
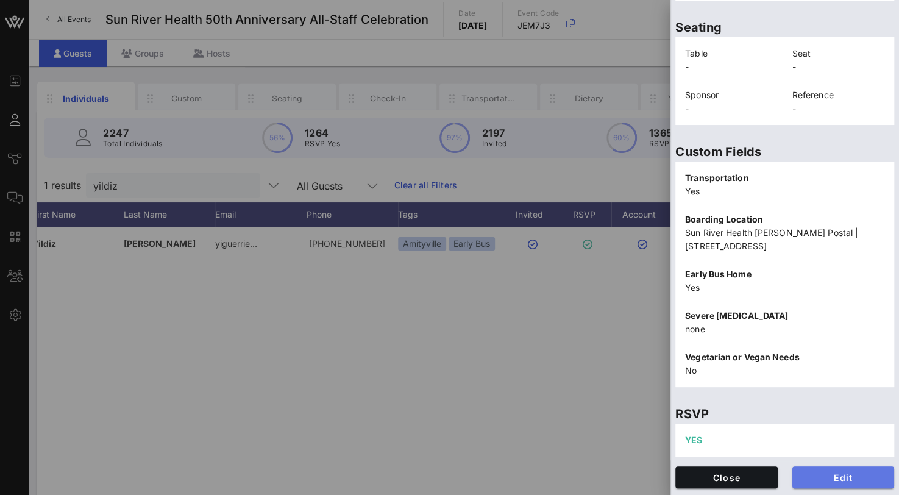
click at [821, 476] on span "Edit" at bounding box center [843, 477] width 83 height 10
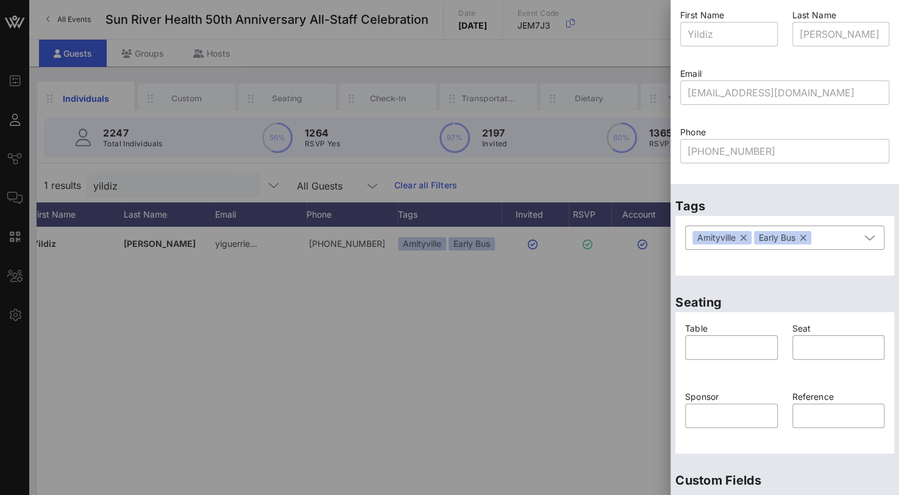
scroll to position [0, 0]
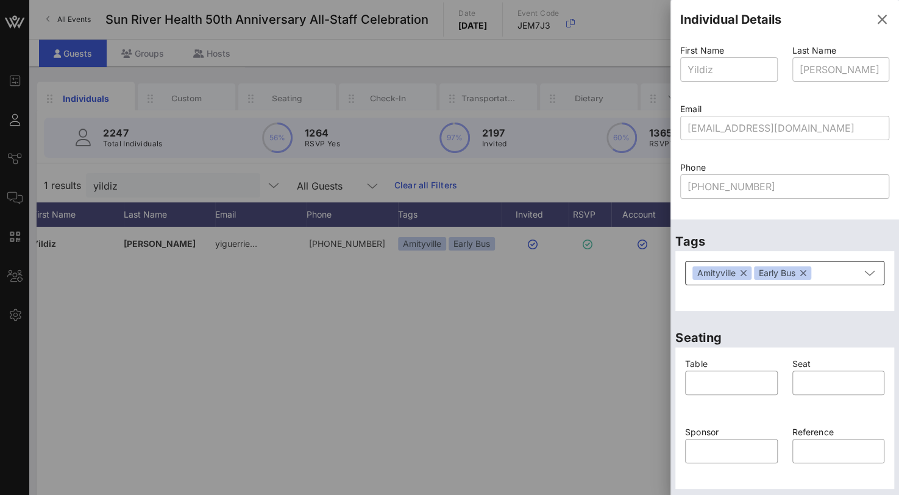
click at [804, 272] on button "button" at bounding box center [803, 272] width 6 height 13
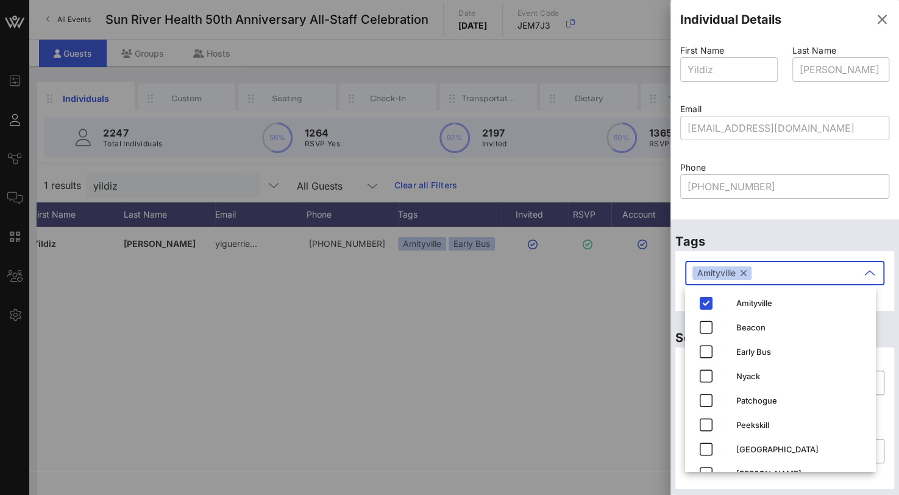
click at [745, 276] on button "button" at bounding box center [743, 272] width 6 height 13
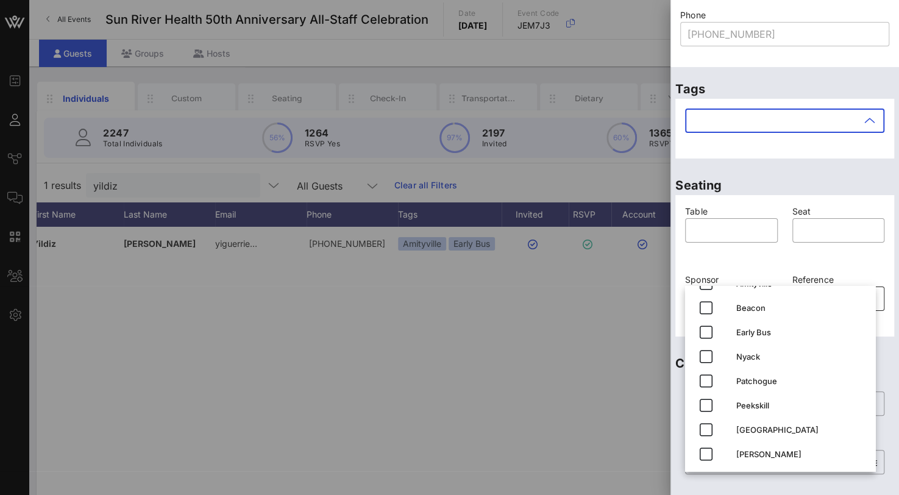
scroll to position [244, 0]
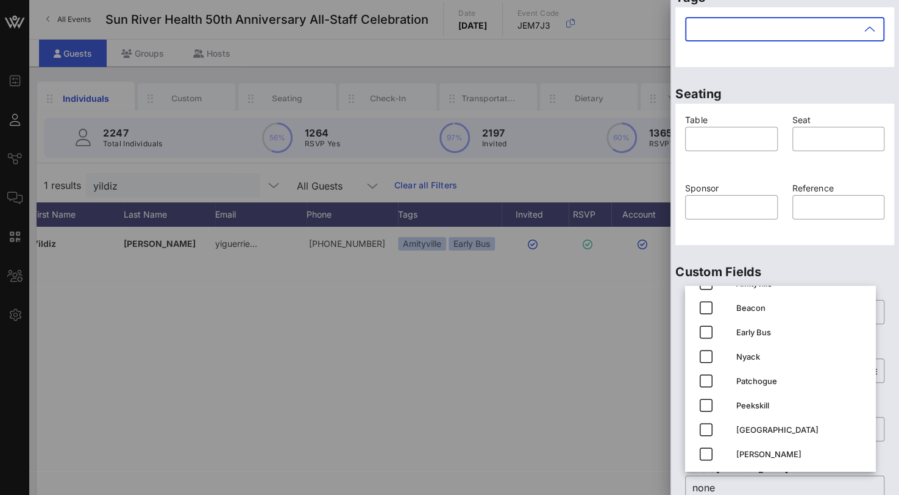
click at [849, 171] on div "Seat ​" at bounding box center [838, 140] width 107 height 68
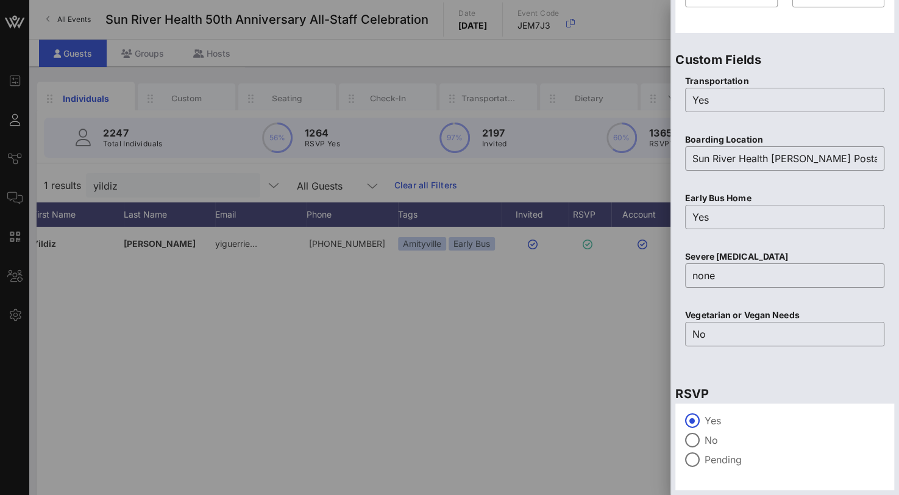
scroll to position [487, 0]
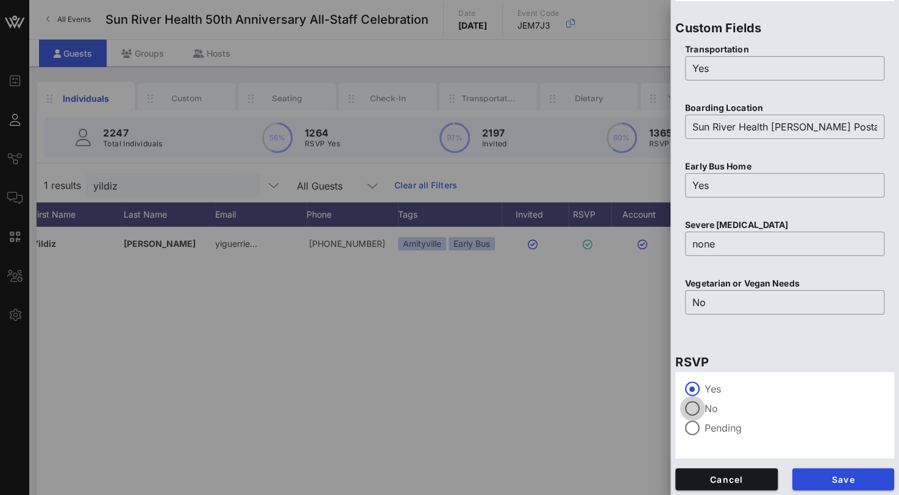
click at [690, 409] on div at bounding box center [692, 408] width 21 height 21
drag, startPoint x: 688, startPoint y: 124, endPoint x: 948, endPoint y: 123, distance: 259.5
click at [898, 123] on html "Event Builder Guests Journeys Comms QR Scanner Team Settings Sun River Health 5…" at bounding box center [449, 247] width 899 height 495
drag, startPoint x: 705, startPoint y: 127, endPoint x: 925, endPoint y: 132, distance: 219.4
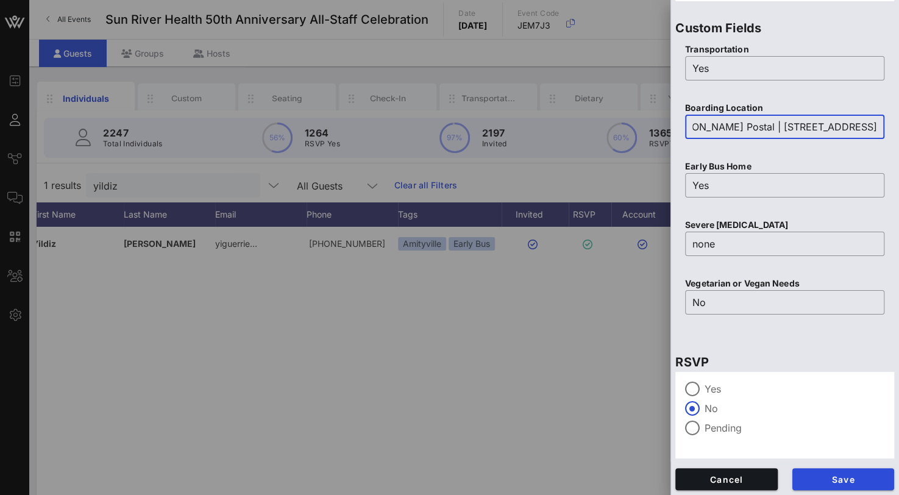
click at [898, 132] on html "Event Builder Guests Journeys Comms QR Scanner Team Settings Sun River Health 5…" at bounding box center [449, 247] width 899 height 495
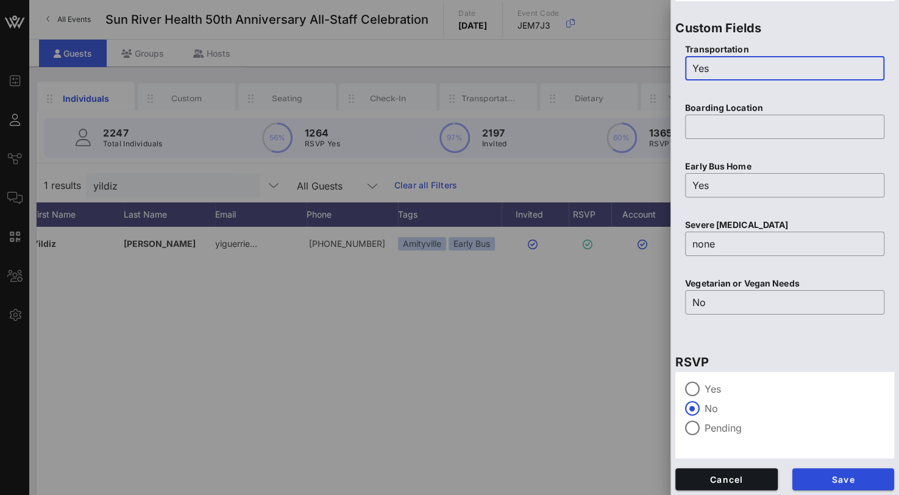
drag, startPoint x: 732, startPoint y: 66, endPoint x: 681, endPoint y: 68, distance: 50.6
click at [681, 68] on div "Transportation ​ Yes" at bounding box center [784, 69] width 214 height 58
type input "No"
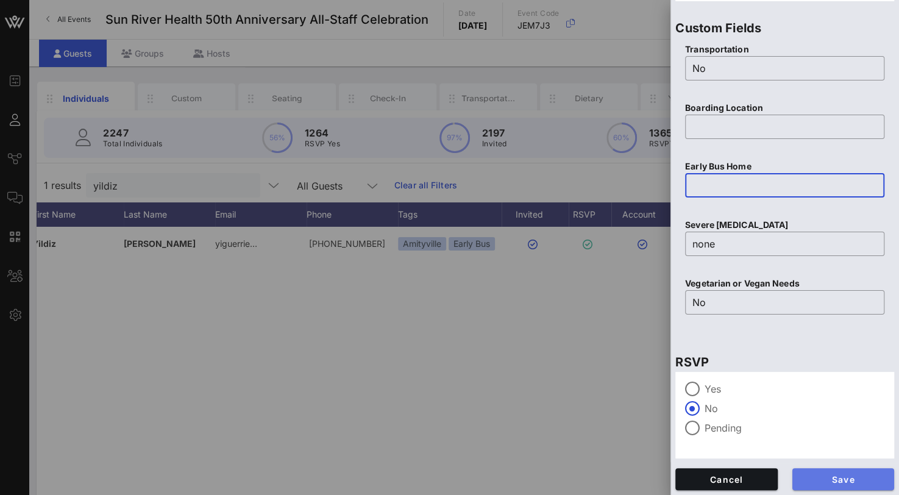
click at [832, 472] on button "Save" at bounding box center [843, 479] width 102 height 22
